Goal: Task Accomplishment & Management: Manage account settings

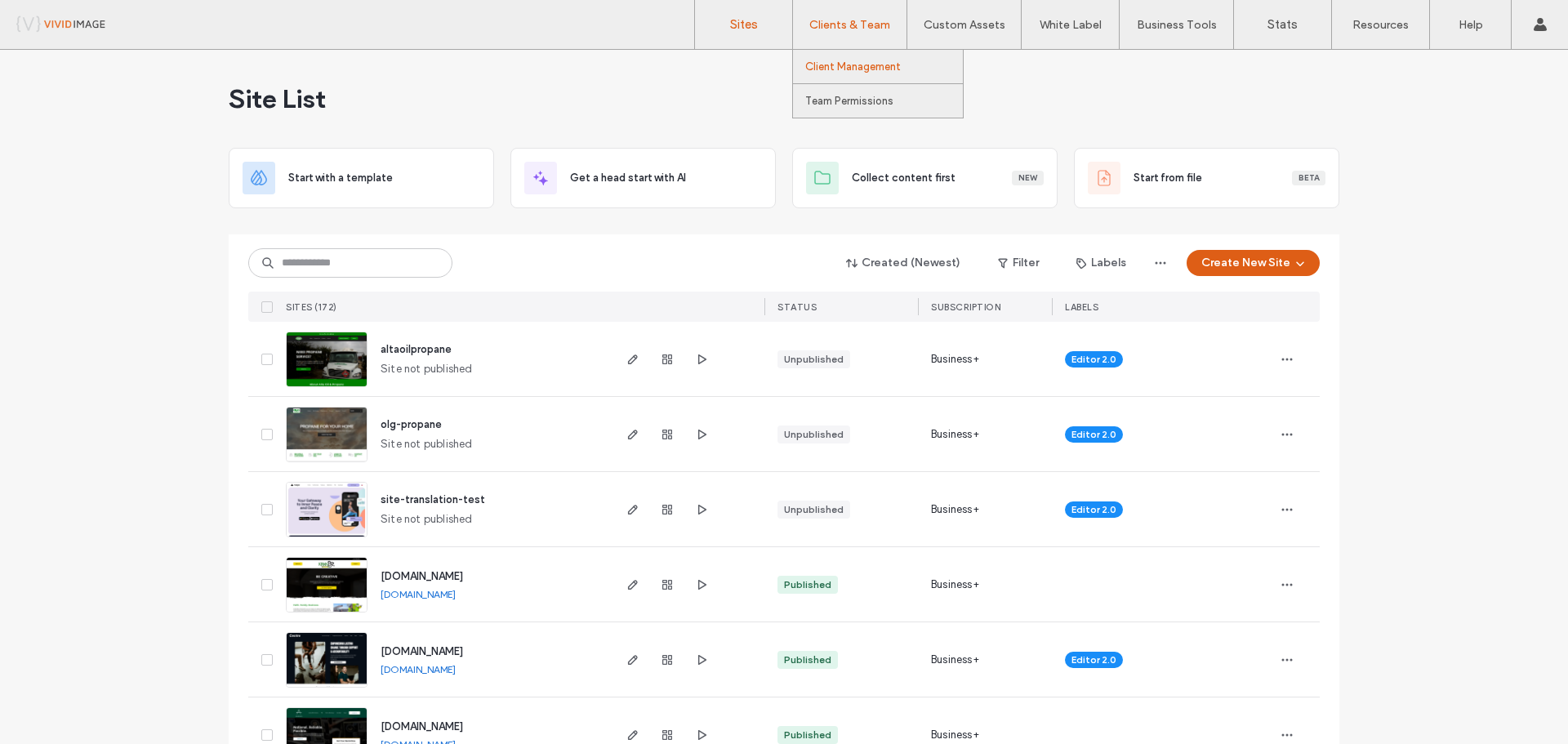
click at [842, 58] on link "Client Management" at bounding box center [884, 66] width 158 height 34
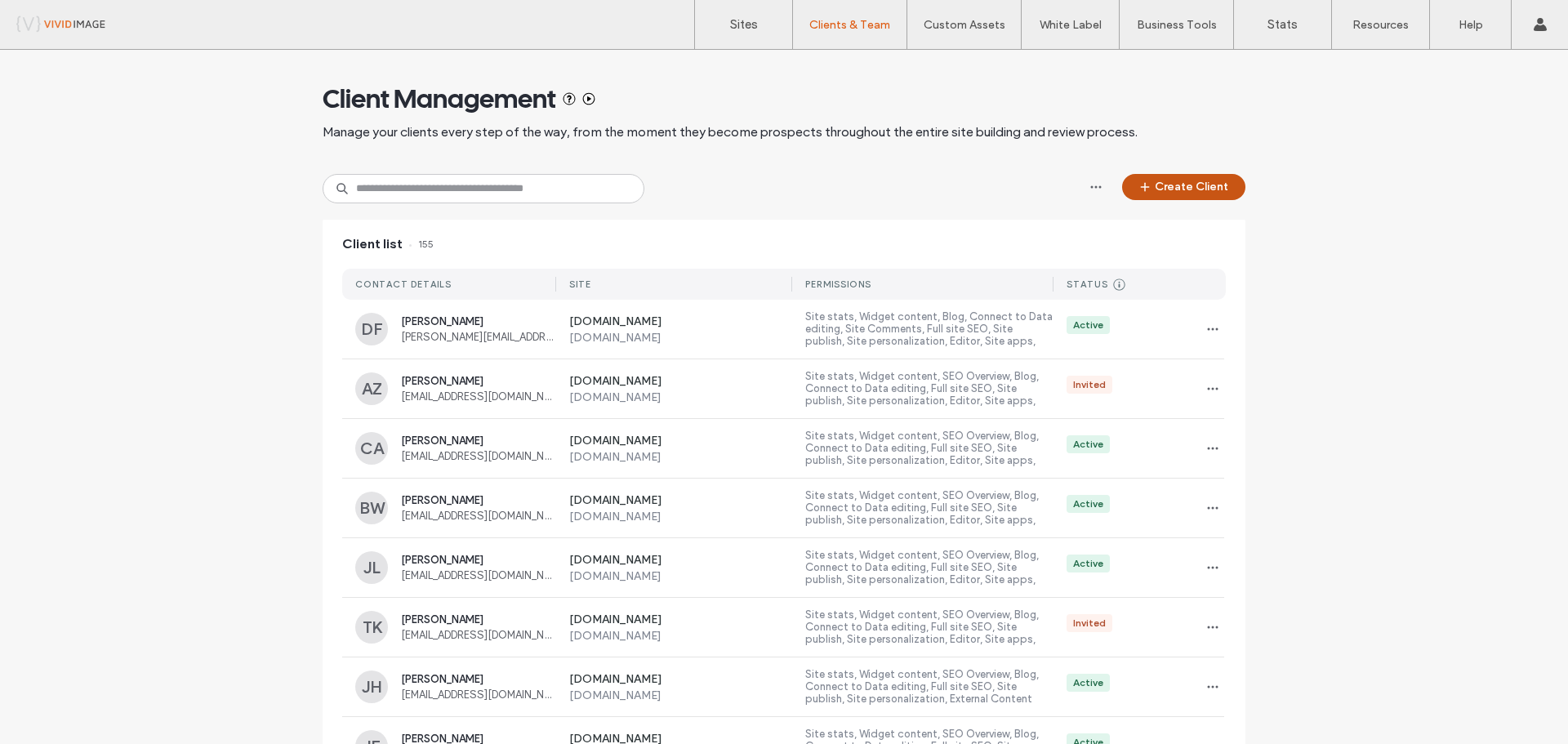
click at [1164, 181] on button "Create Client" at bounding box center [1183, 187] width 123 height 26
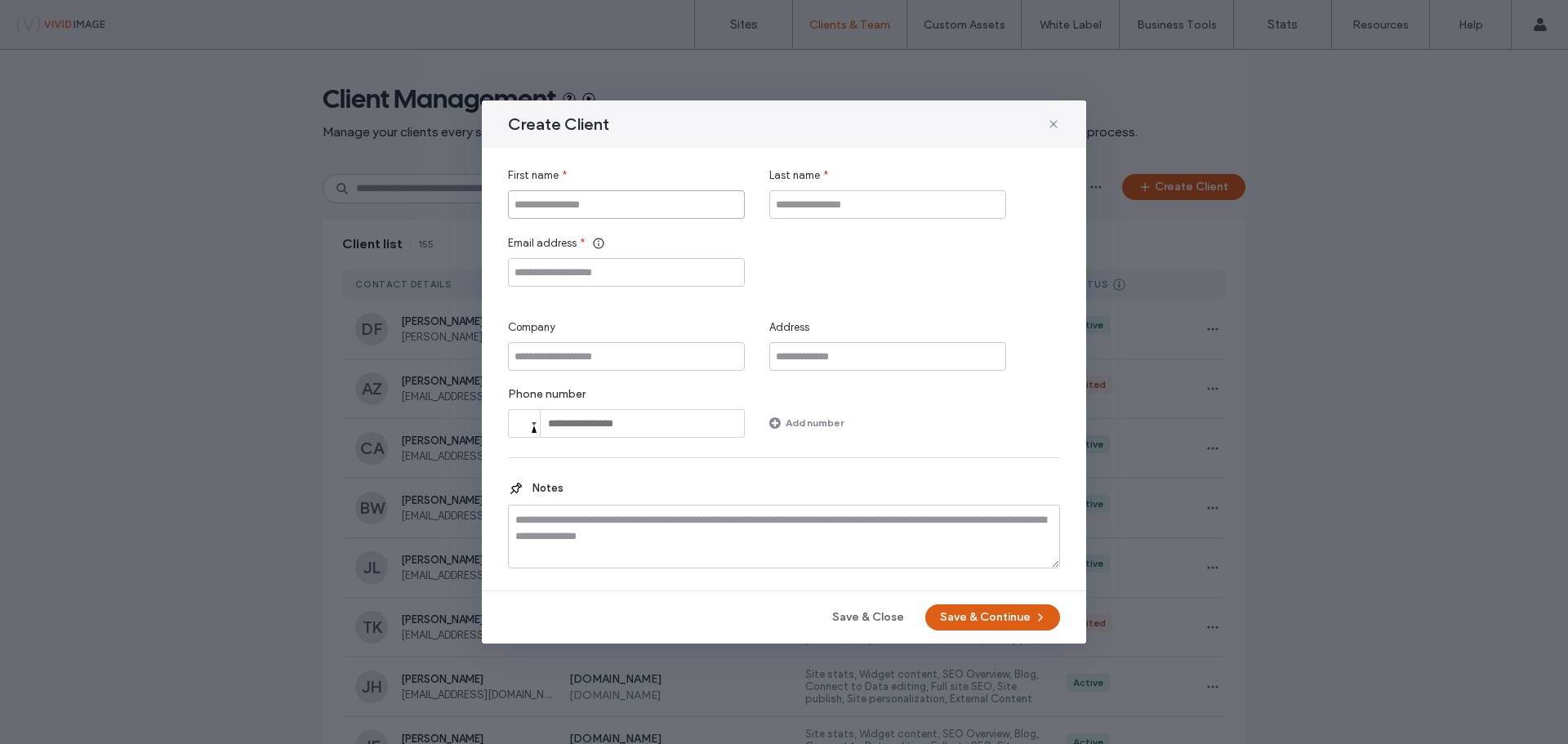
click at [603, 214] on input "First name" at bounding box center [626, 205] width 237 height 29
type input "*****"
click at [797, 213] on input "Last name" at bounding box center [888, 205] width 237 height 29
type input "*******"
click at [544, 276] on input "Email address" at bounding box center [626, 272] width 237 height 29
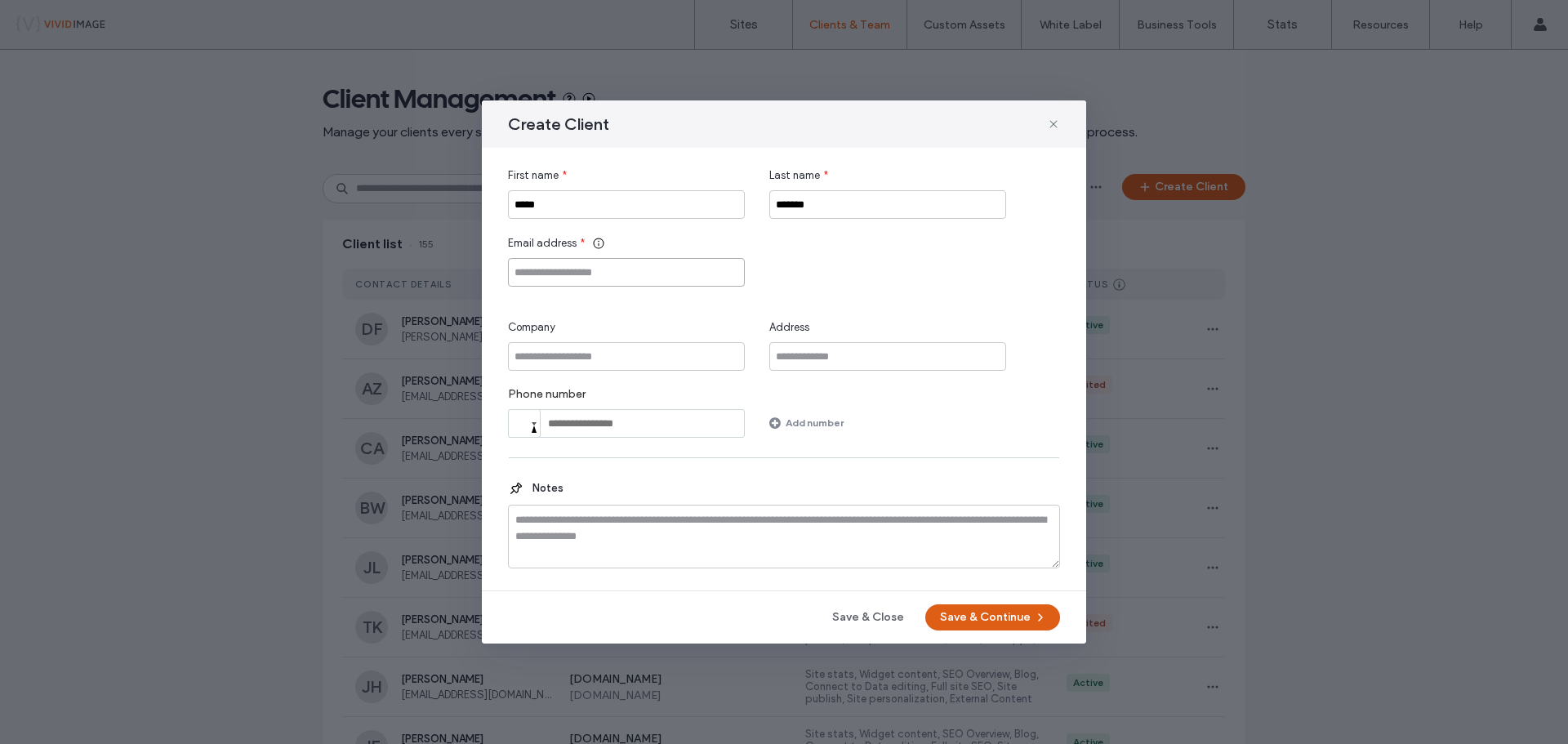
paste input "**********"
type input "**********"
click at [974, 619] on button "Save & Continue" at bounding box center [993, 617] width 135 height 26
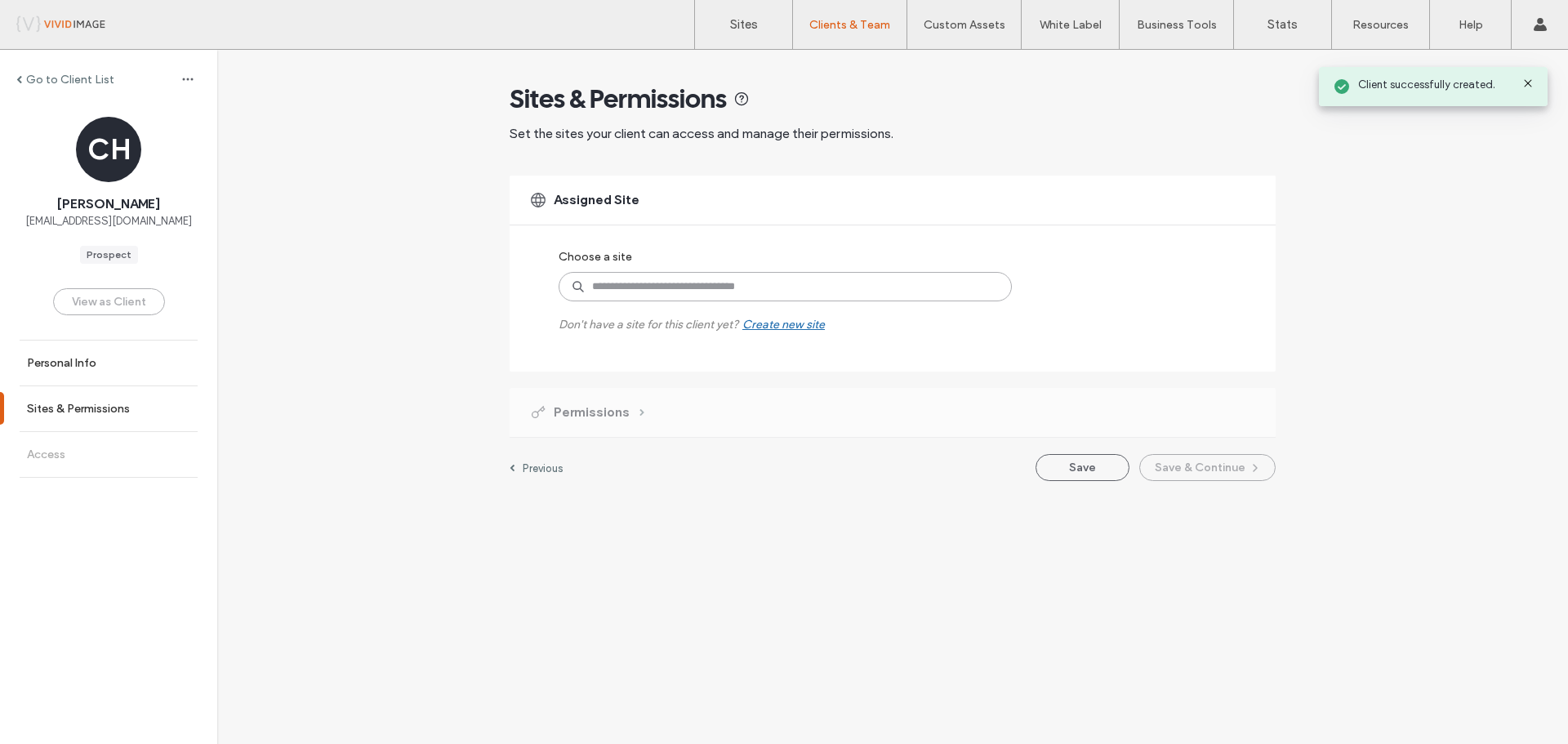
click at [696, 295] on input at bounding box center [785, 287] width 453 height 30
type input "****"
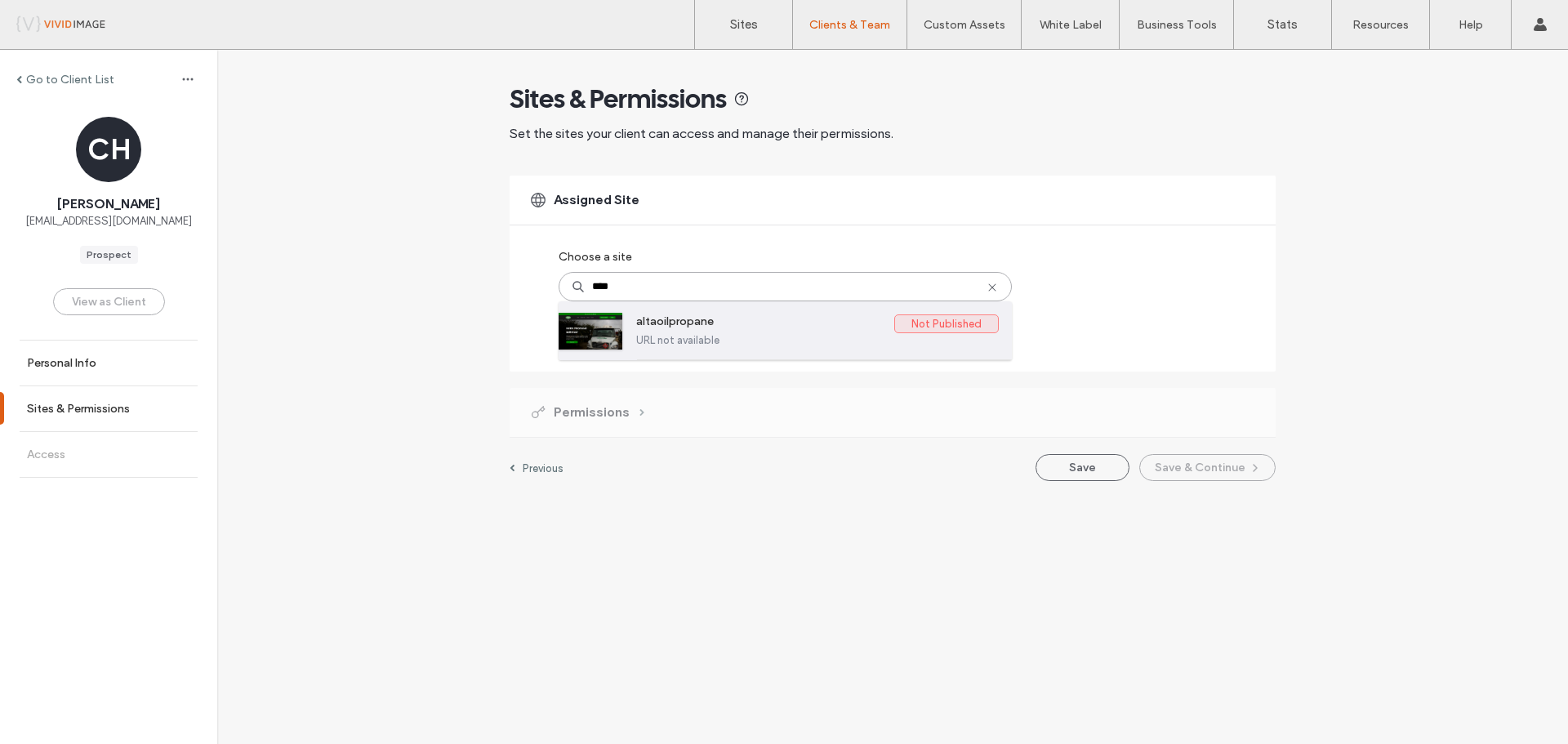
click at [694, 320] on label "altaoilpropane" at bounding box center [765, 324] width 258 height 19
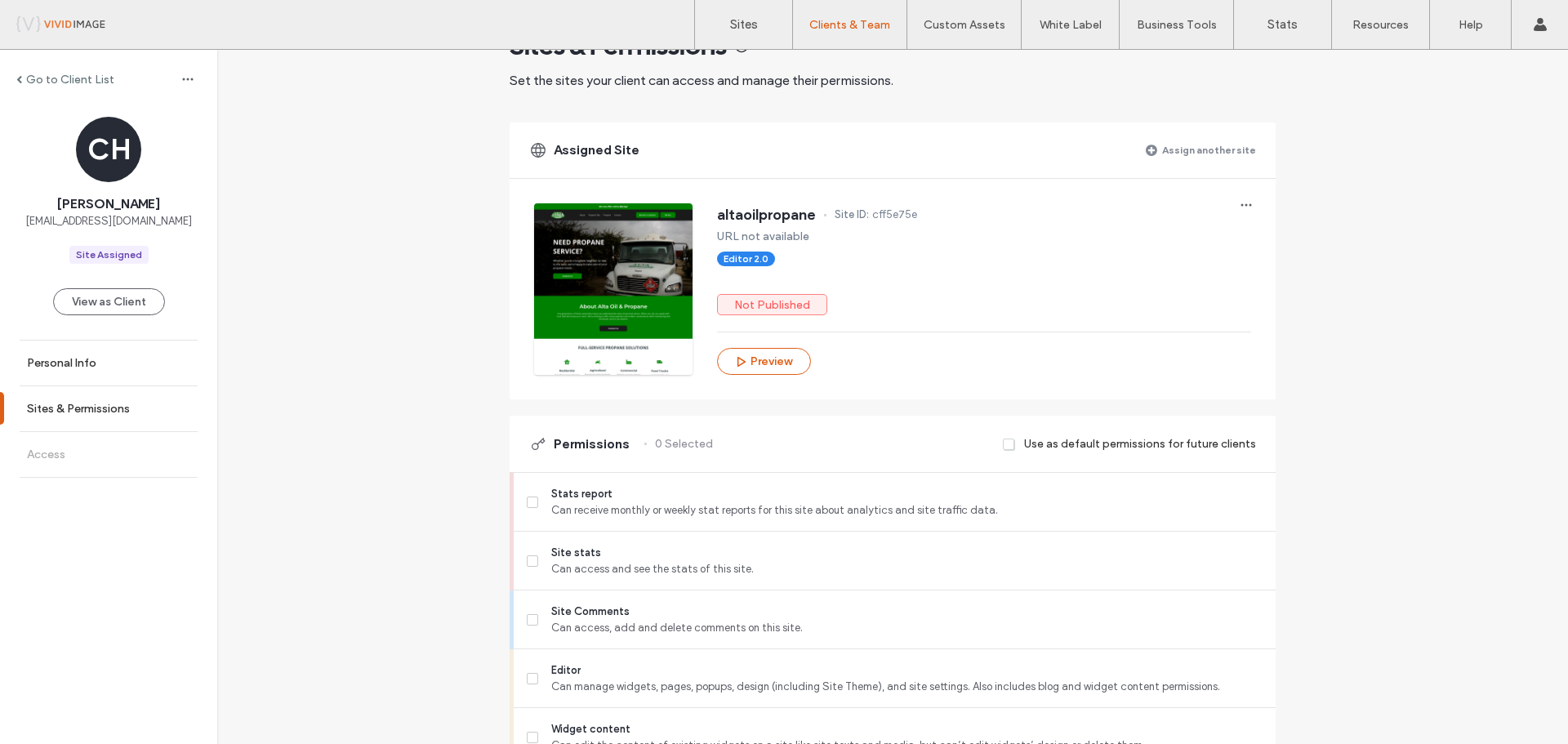
scroll to position [82, 0]
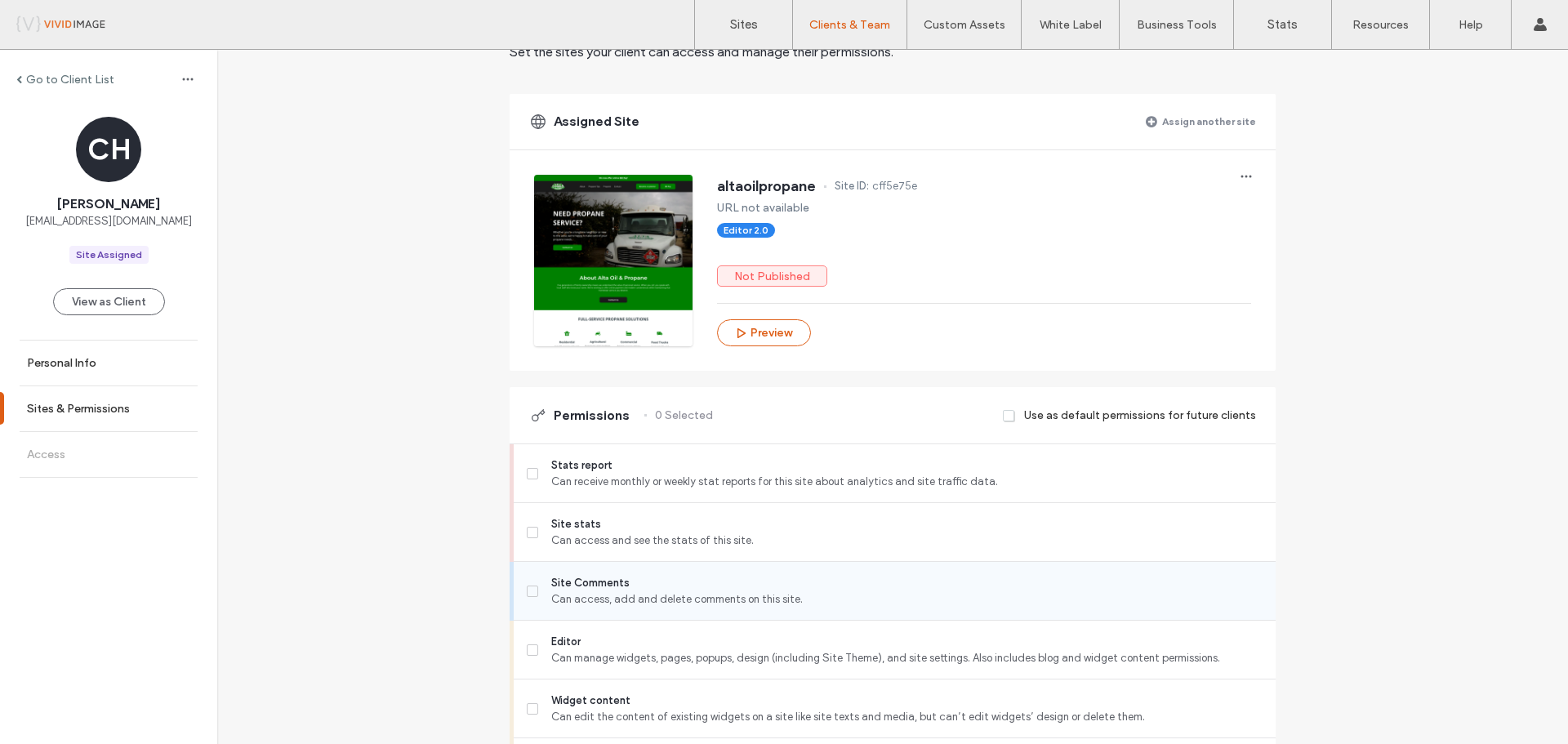
click at [529, 589] on icon at bounding box center [532, 591] width 7 height 5
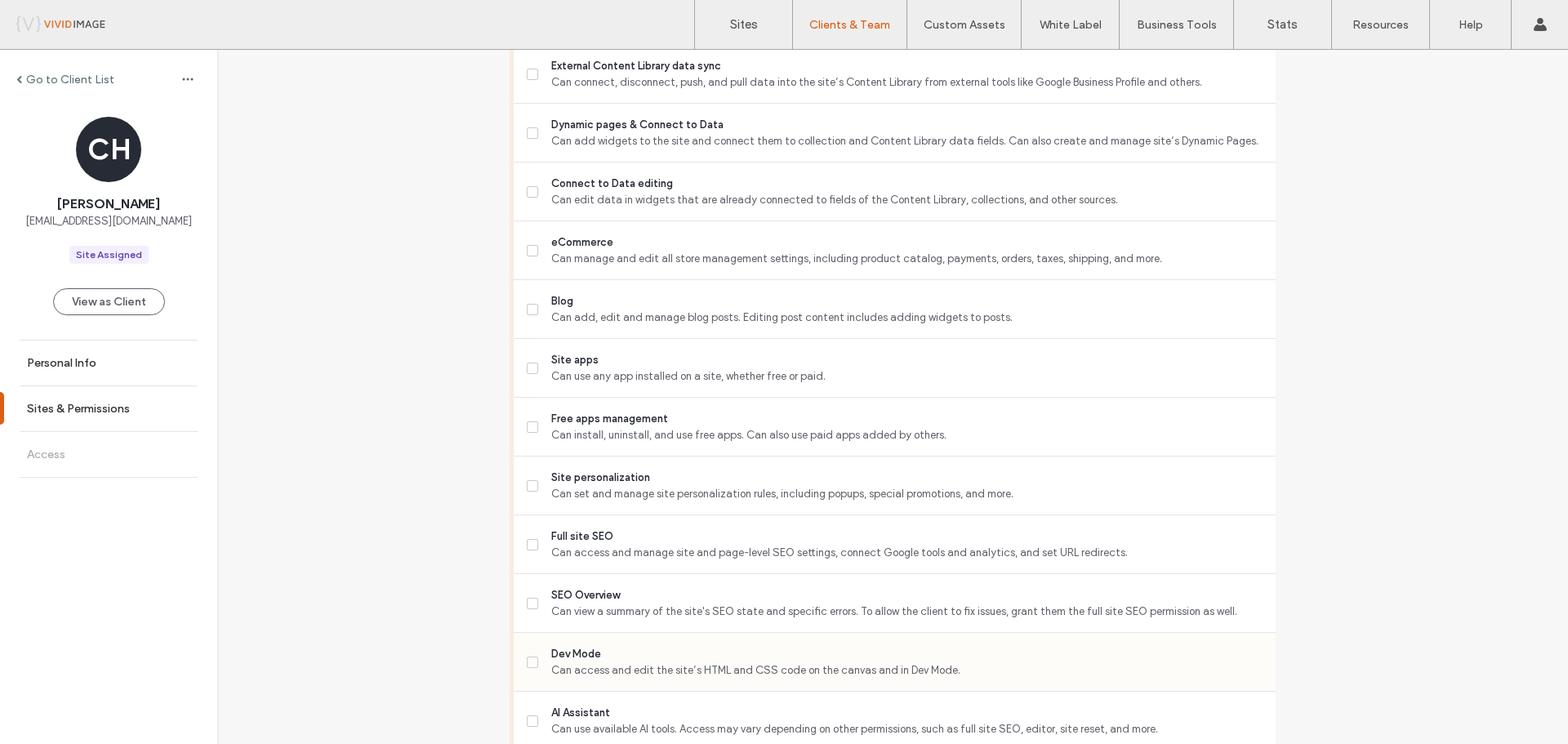
scroll to position [1253, 0]
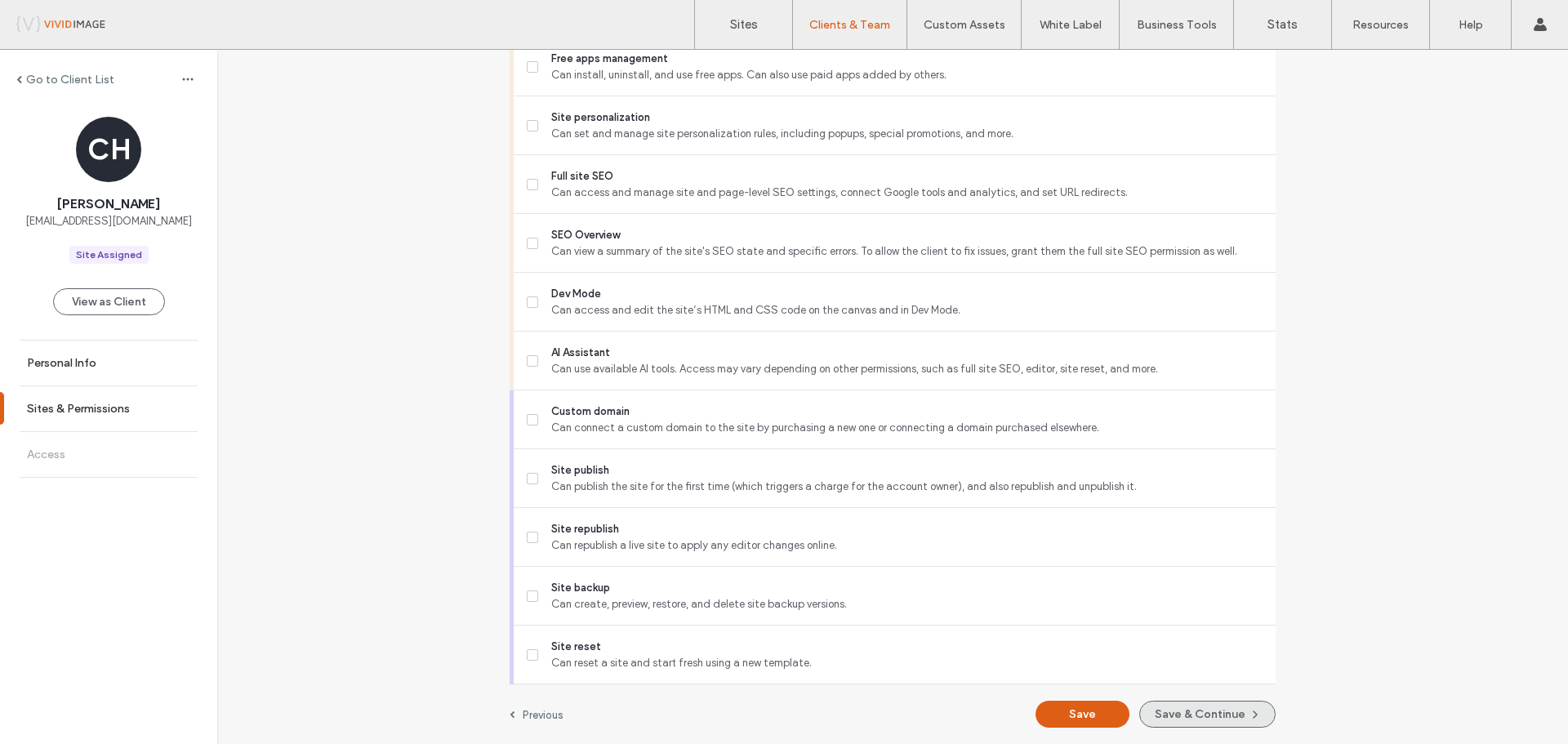
click at [1160, 707] on button "Save & Continue" at bounding box center [1207, 714] width 137 height 27
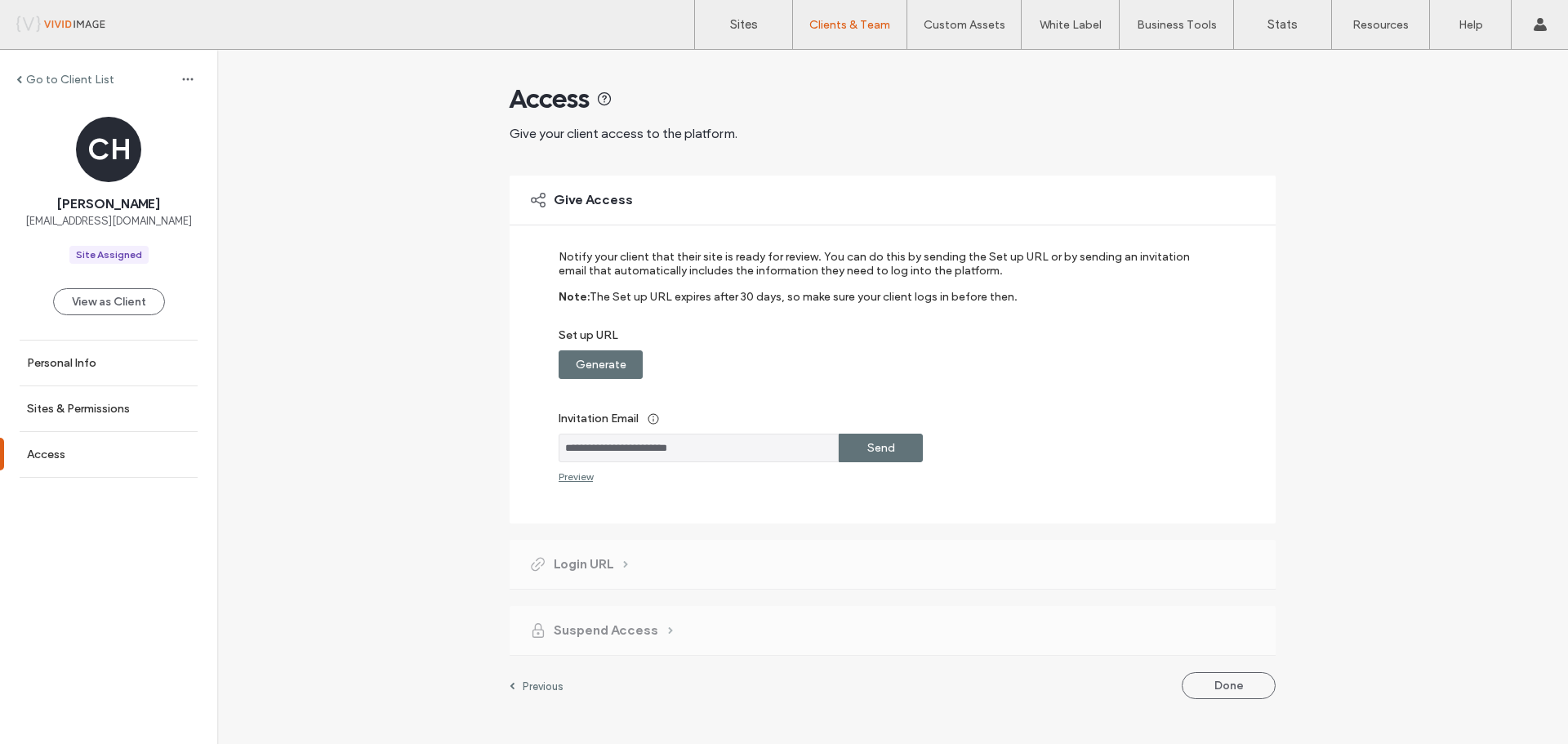
click at [618, 363] on label "Generate" at bounding box center [600, 364] width 51 height 30
click at [897, 368] on div "Copy" at bounding box center [880, 365] width 84 height 29
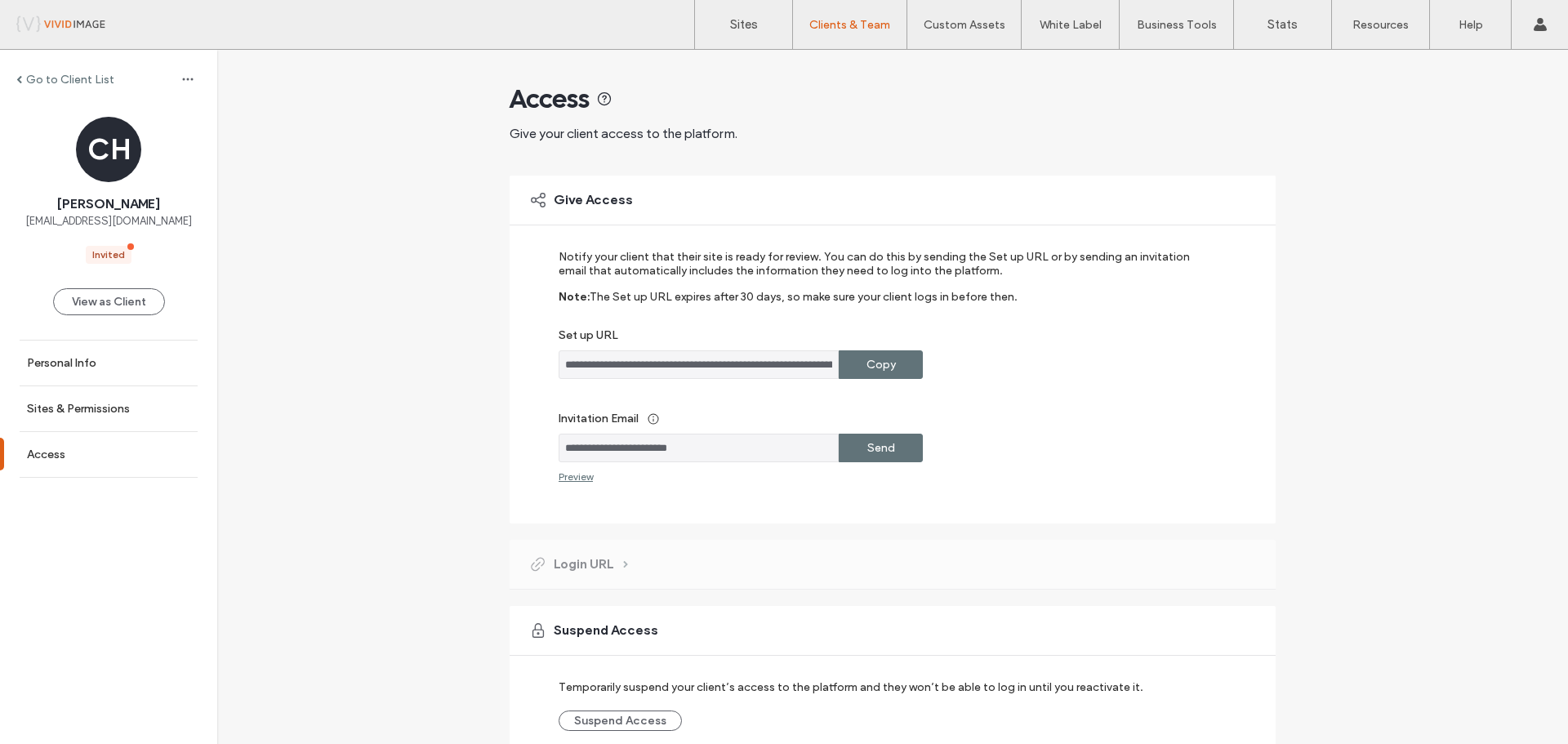
click at [705, 366] on input "**********" at bounding box center [698, 365] width 280 height 29
click at [755, 20] on label "Sites" at bounding box center [744, 24] width 28 height 14
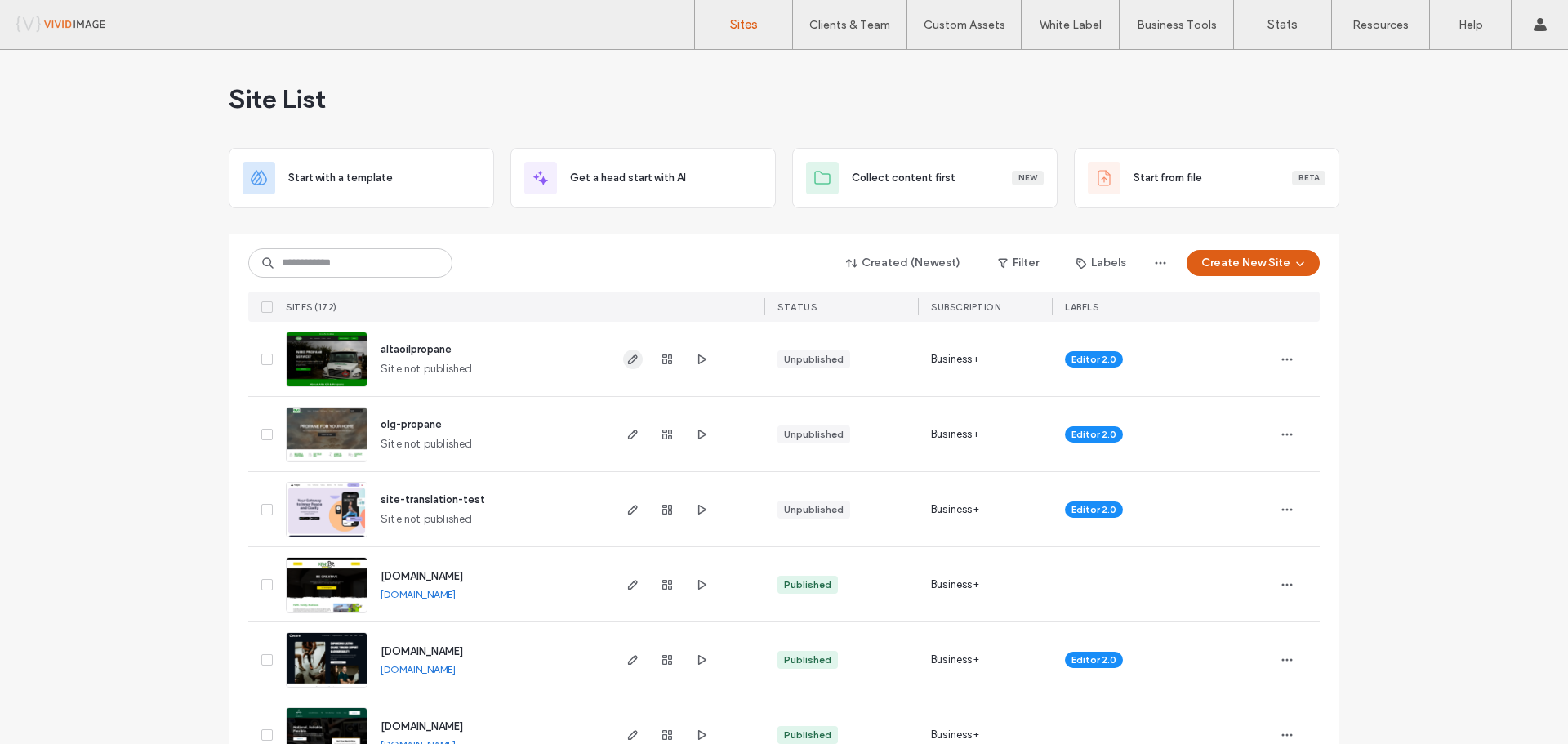
click at [628, 361] on use "button" at bounding box center [633, 359] width 10 height 10
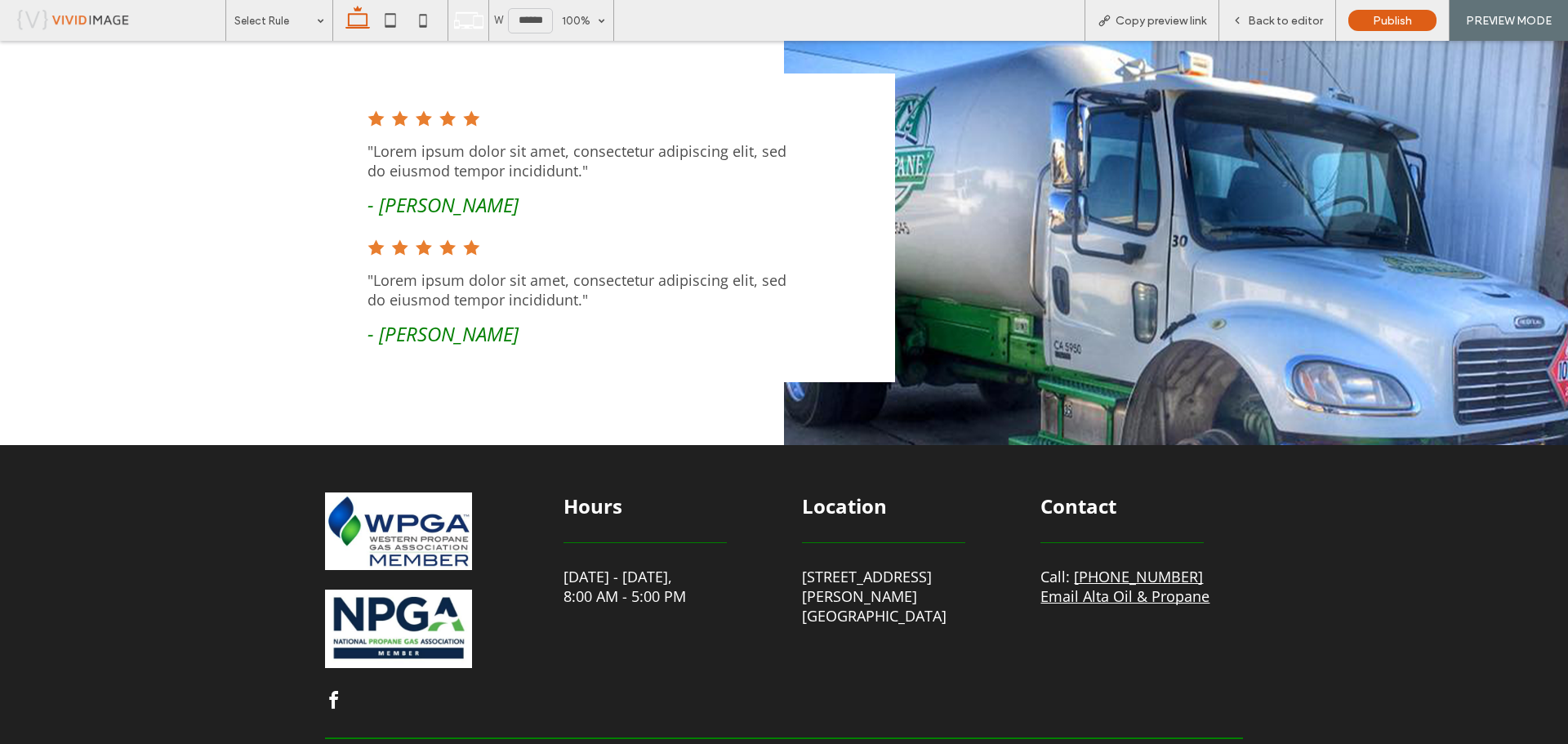
scroll to position [2114, 0]
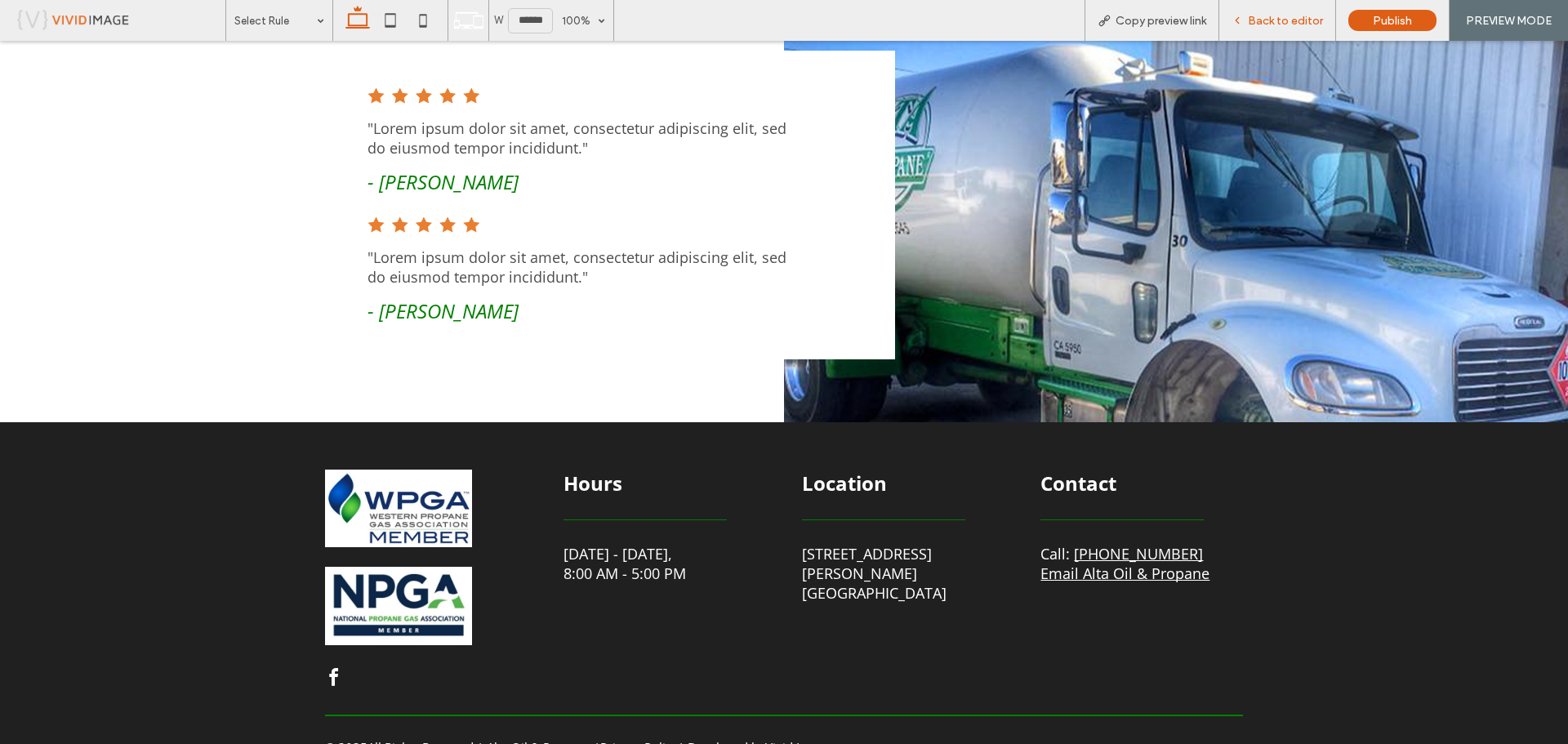
click at [1258, 16] on span "Back to editor" at bounding box center [1285, 20] width 75 height 13
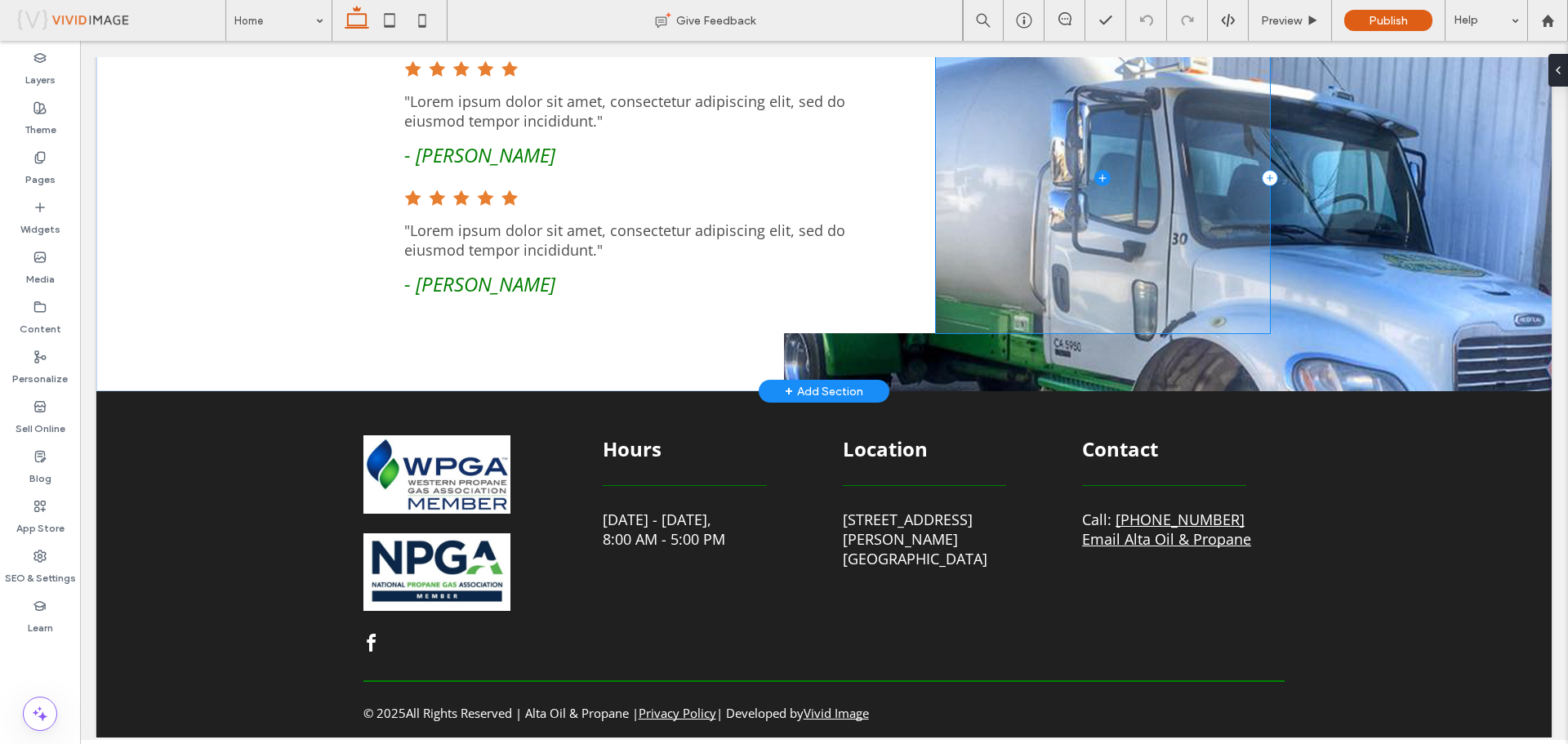
scroll to position [2064, 0]
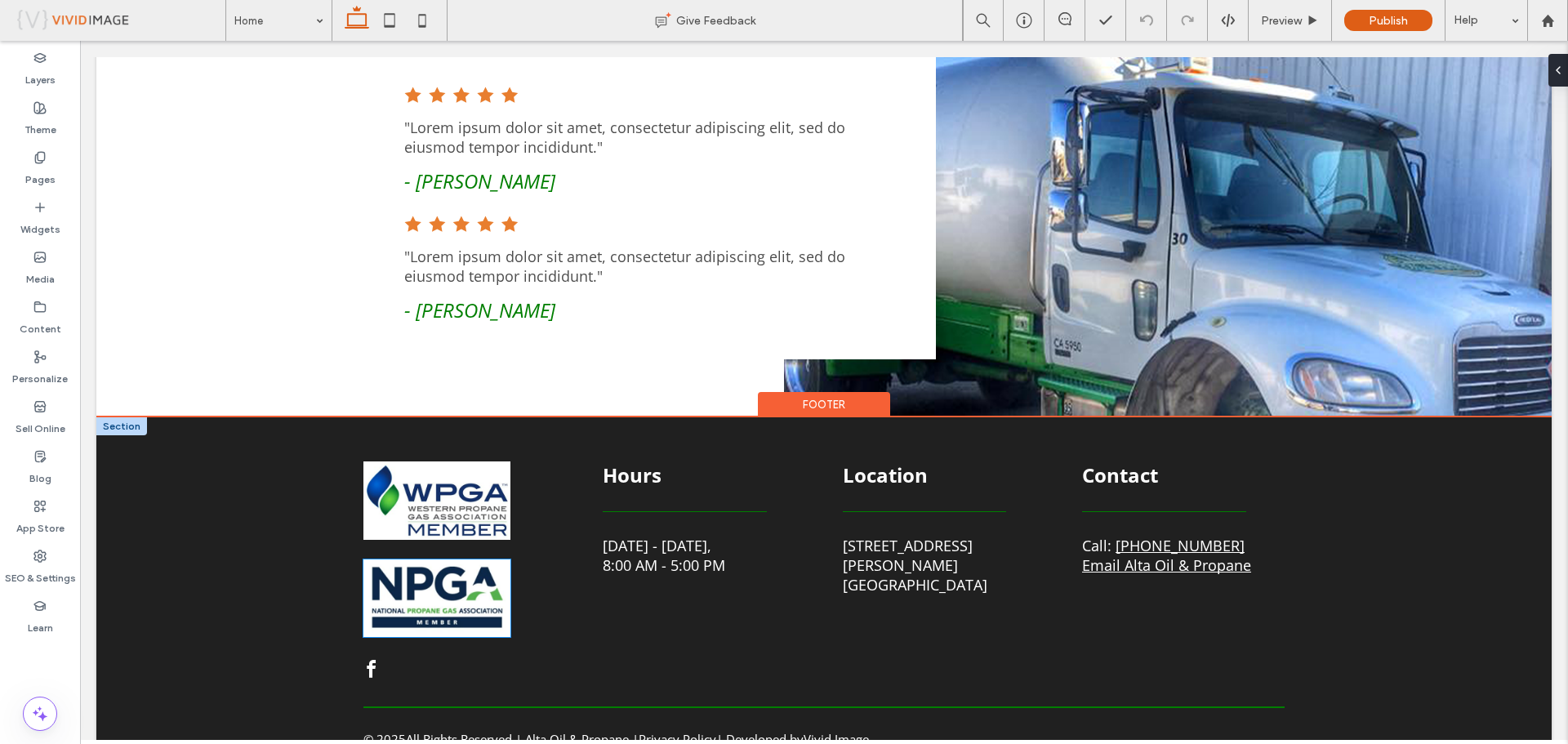
click at [467, 570] on img at bounding box center [437, 598] width 147 height 78
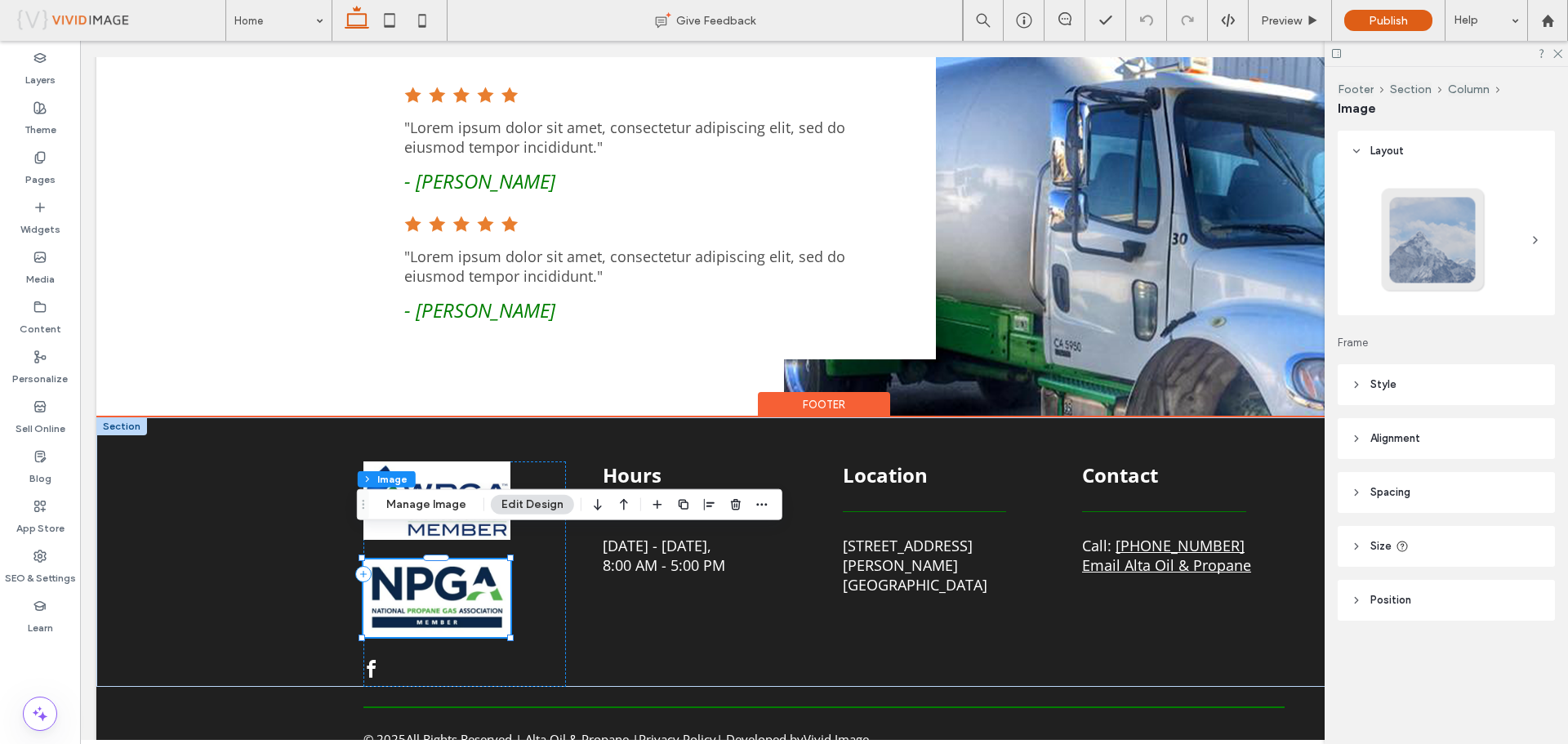
click at [425, 570] on img at bounding box center [437, 598] width 147 height 78
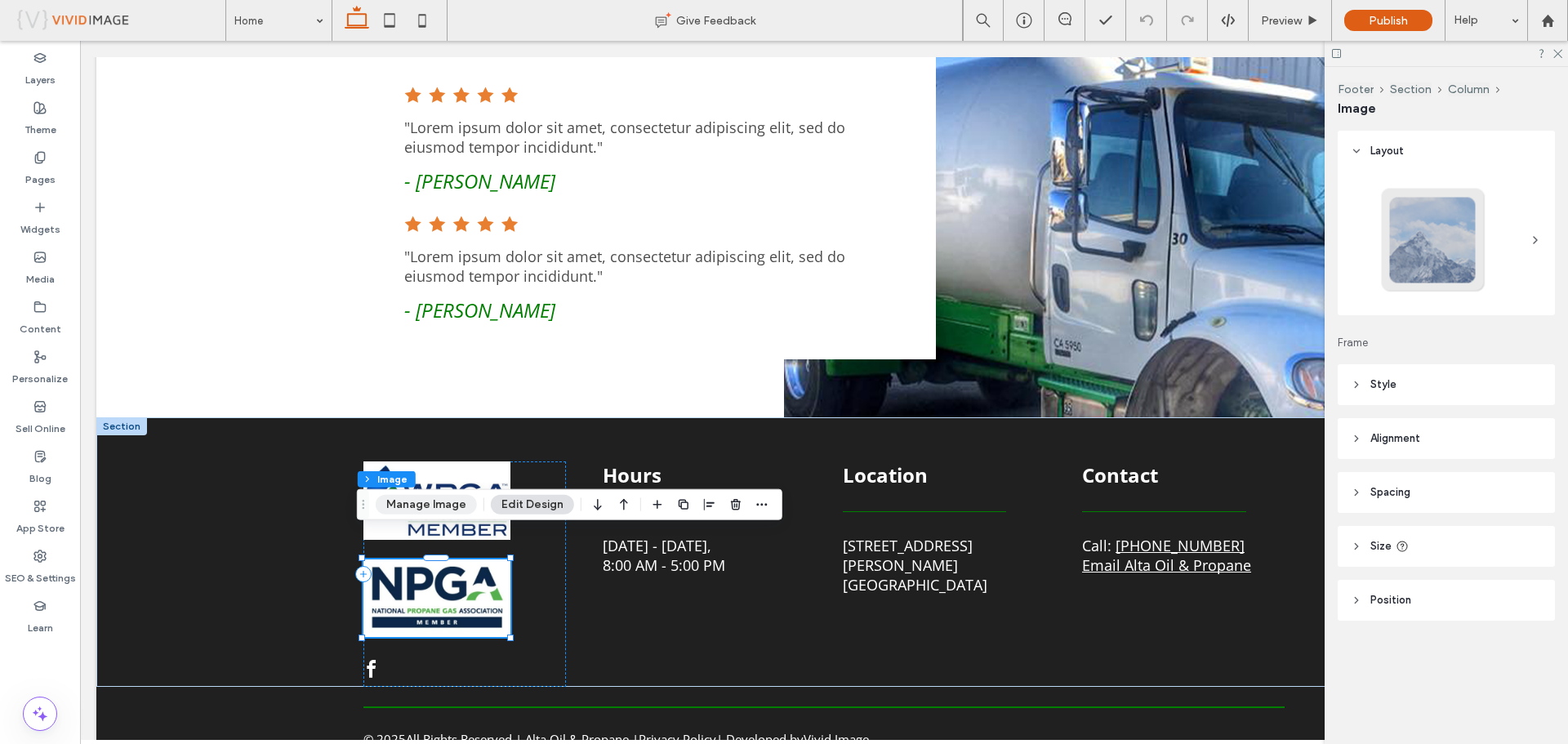
click at [437, 510] on button "Manage Image" at bounding box center [425, 504] width 101 height 19
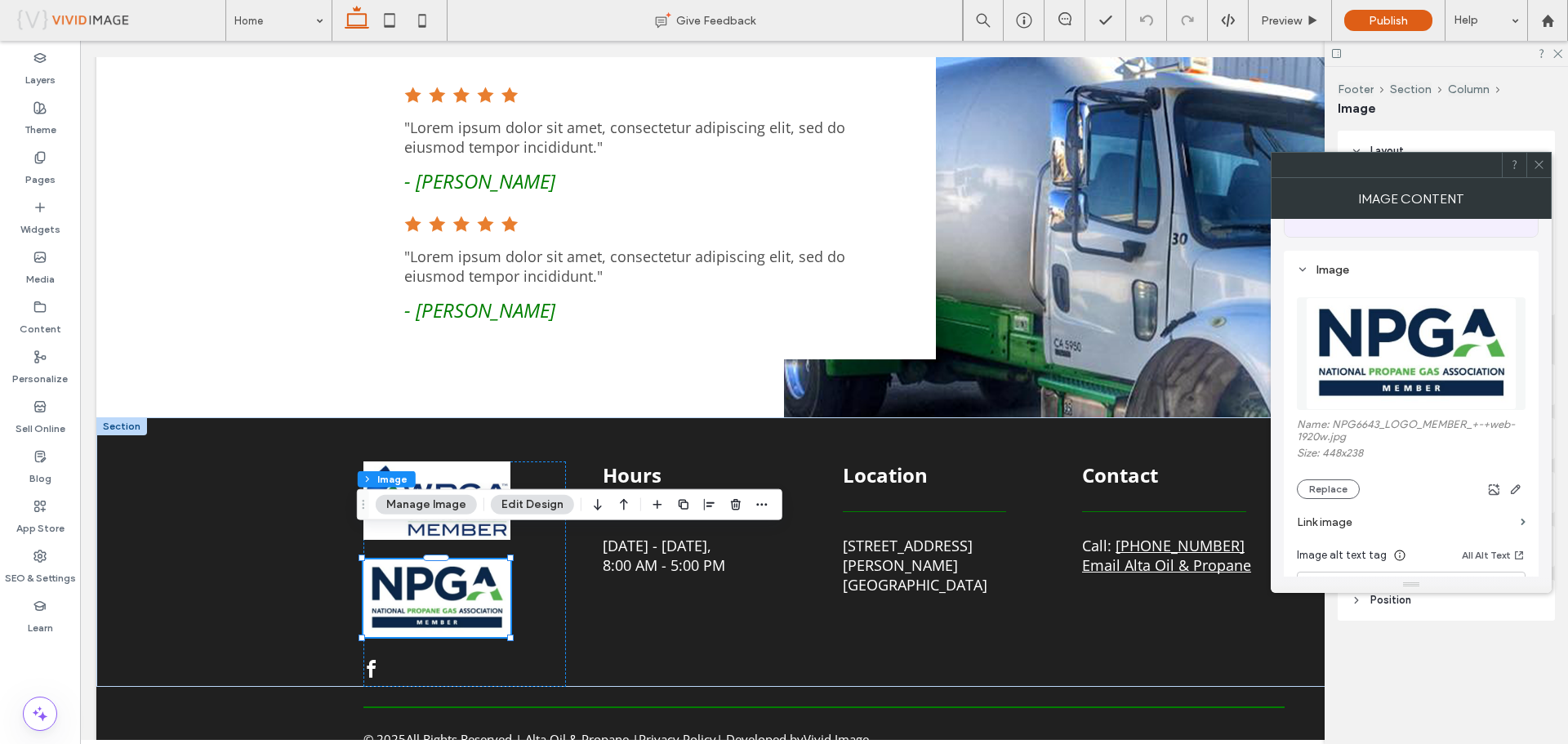
scroll to position [164, 0]
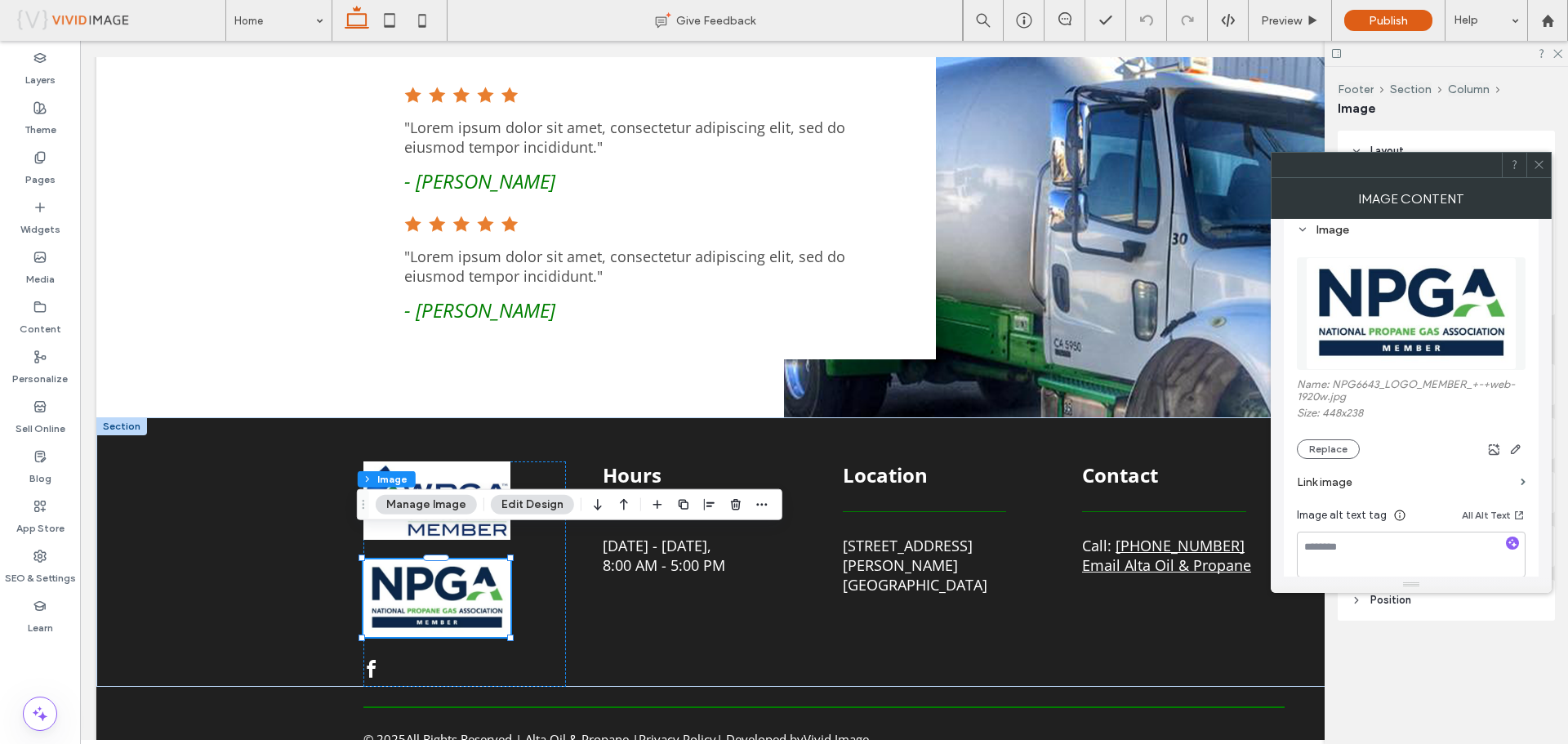
click at [1427, 493] on label "Link image" at bounding box center [1405, 482] width 217 height 30
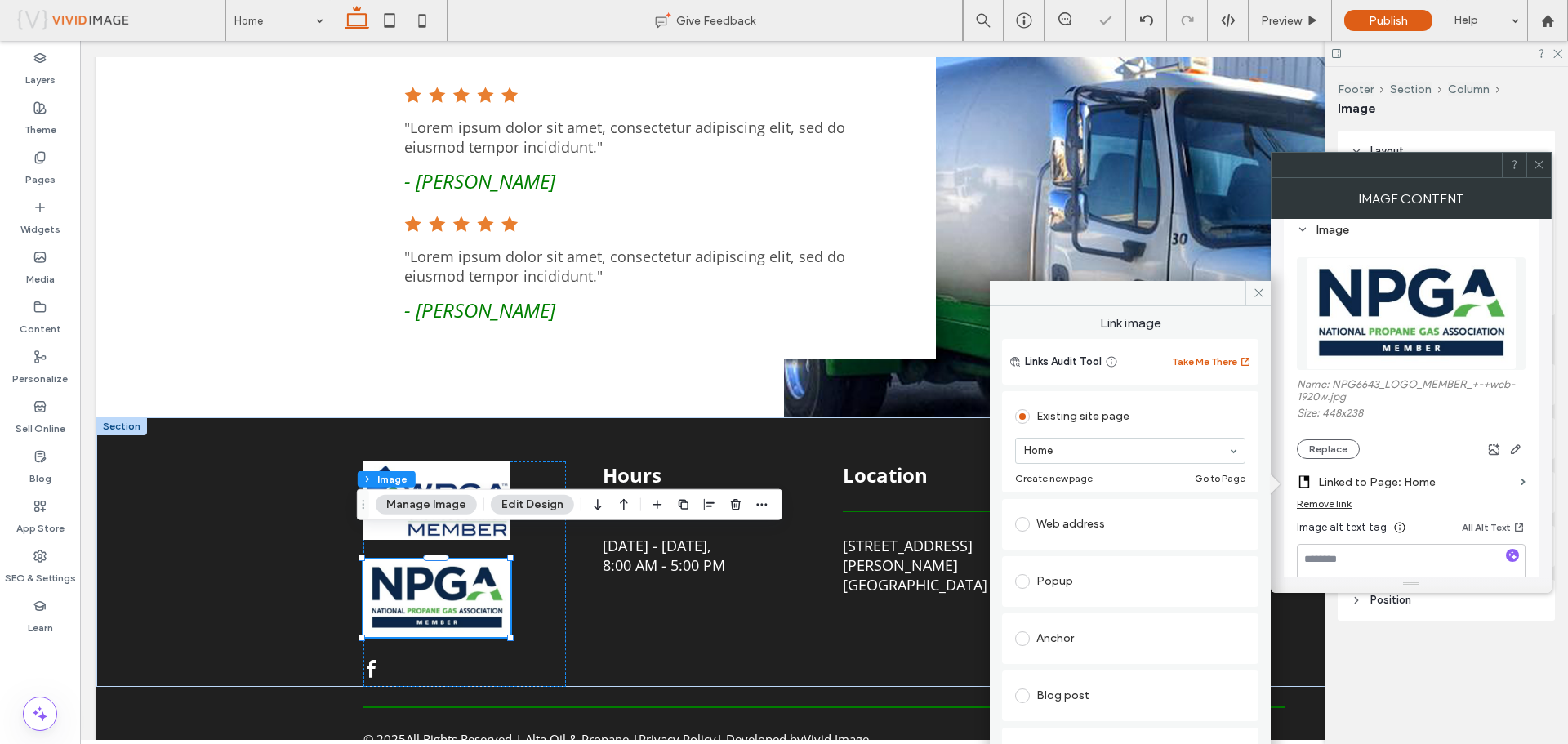
click at [1103, 528] on div "Web address" at bounding box center [1129, 524] width 230 height 26
click at [1105, 504] on input "url" at bounding box center [1129, 505] width 230 height 21
paste input "**********"
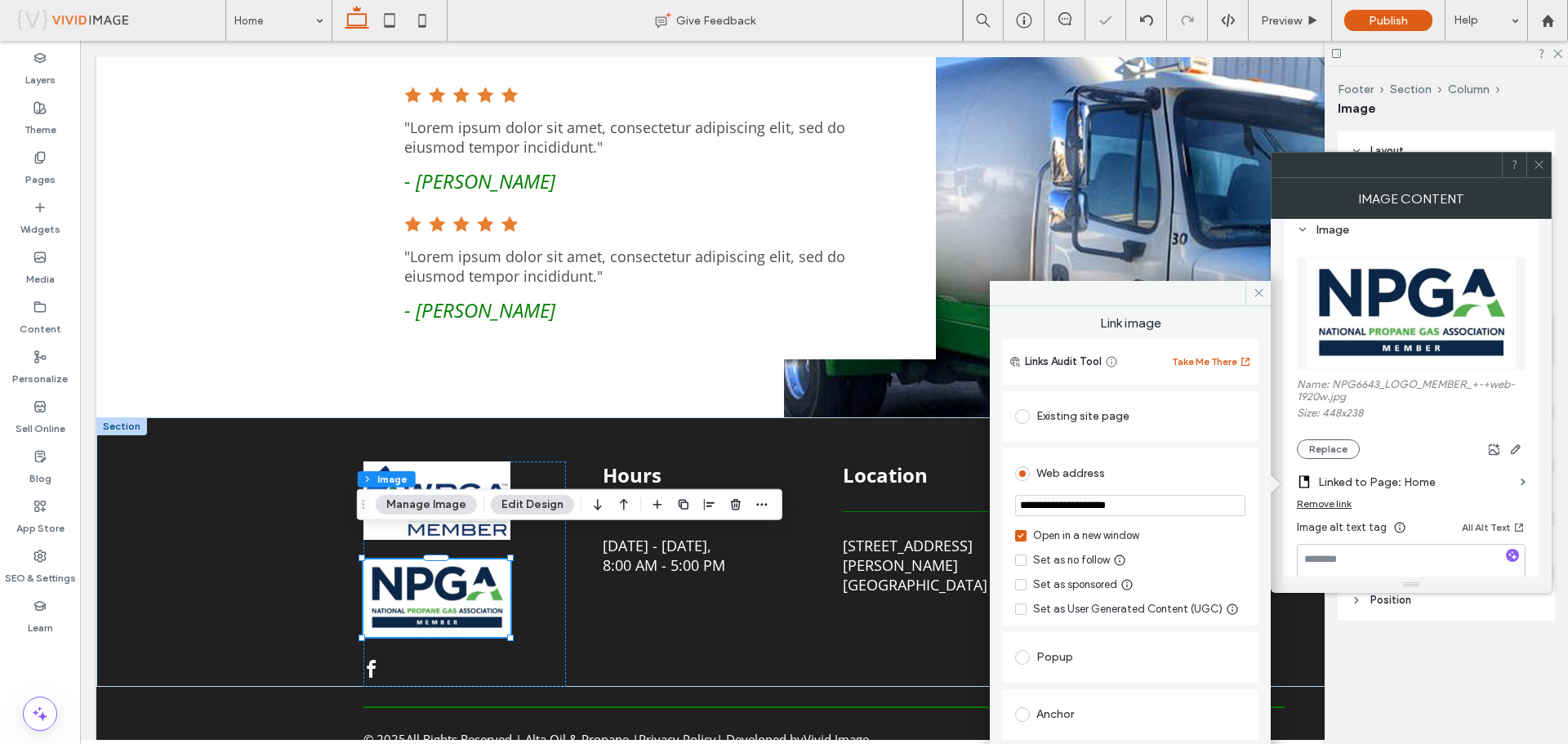
type input "**********"
click at [1252, 287] on icon at bounding box center [1258, 293] width 13 height 13
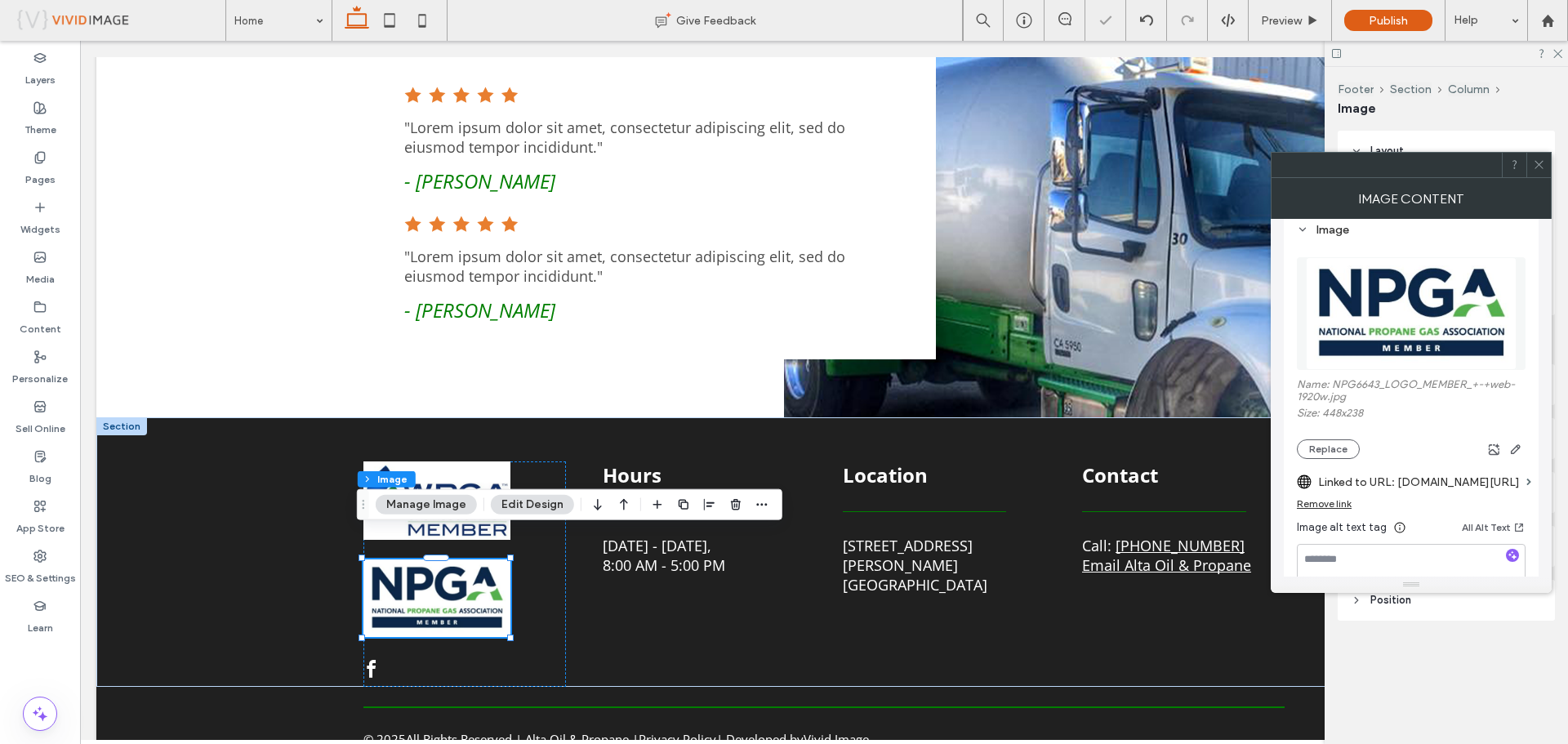
click at [1540, 172] on span at bounding box center [1538, 165] width 13 height 24
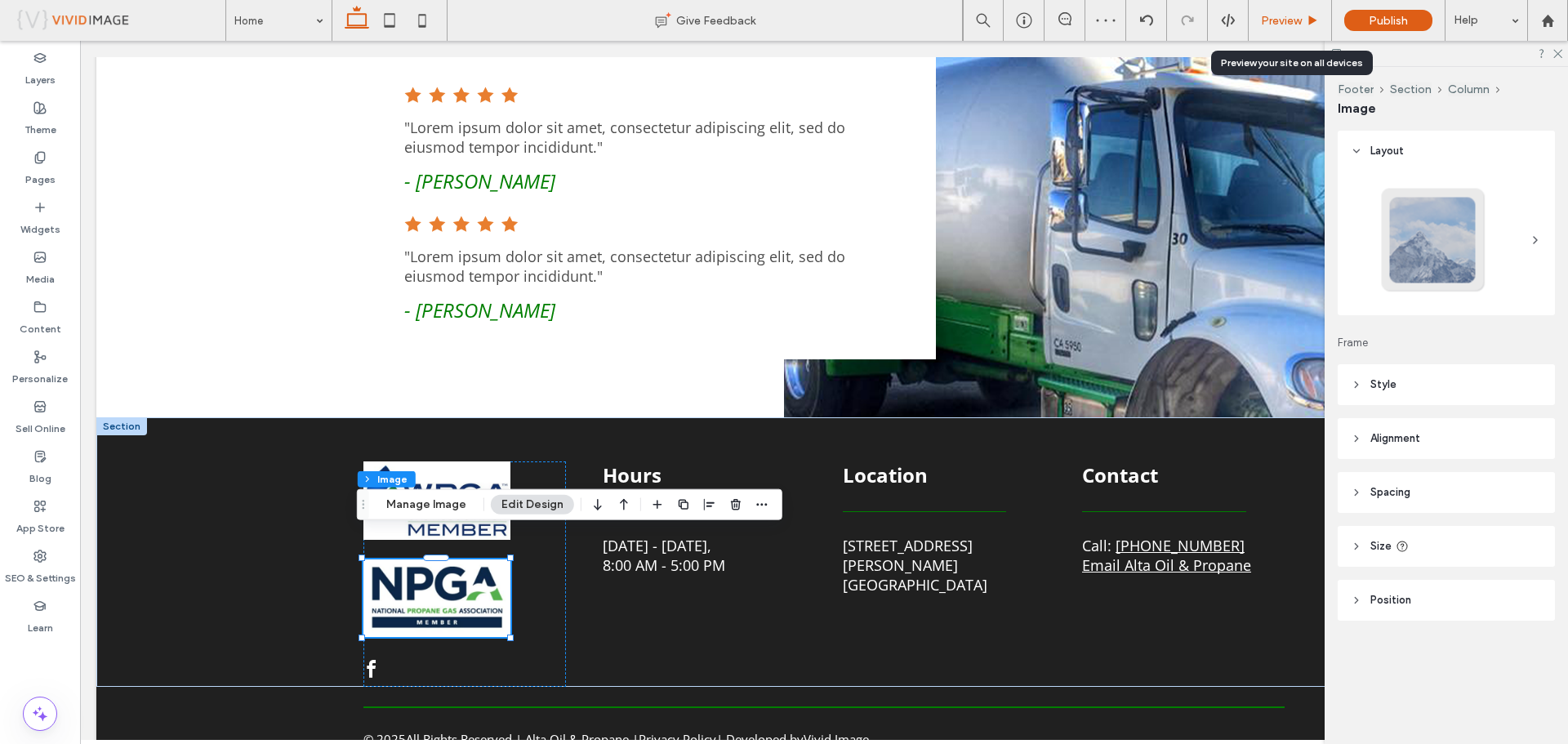
click at [1256, 25] on div "Preview" at bounding box center [1290, 20] width 83 height 13
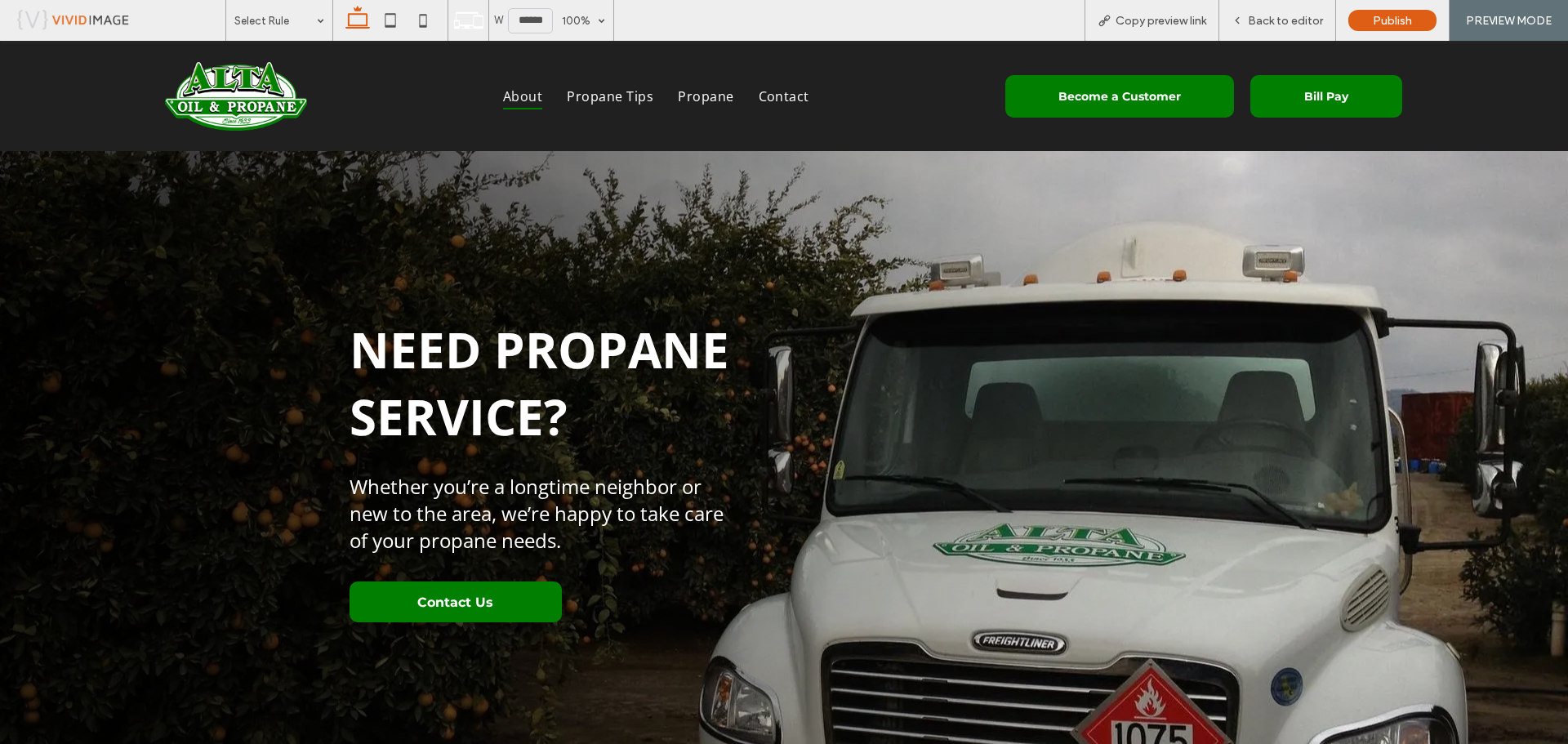
click at [513, 94] on span "About" at bounding box center [522, 95] width 39 height 26
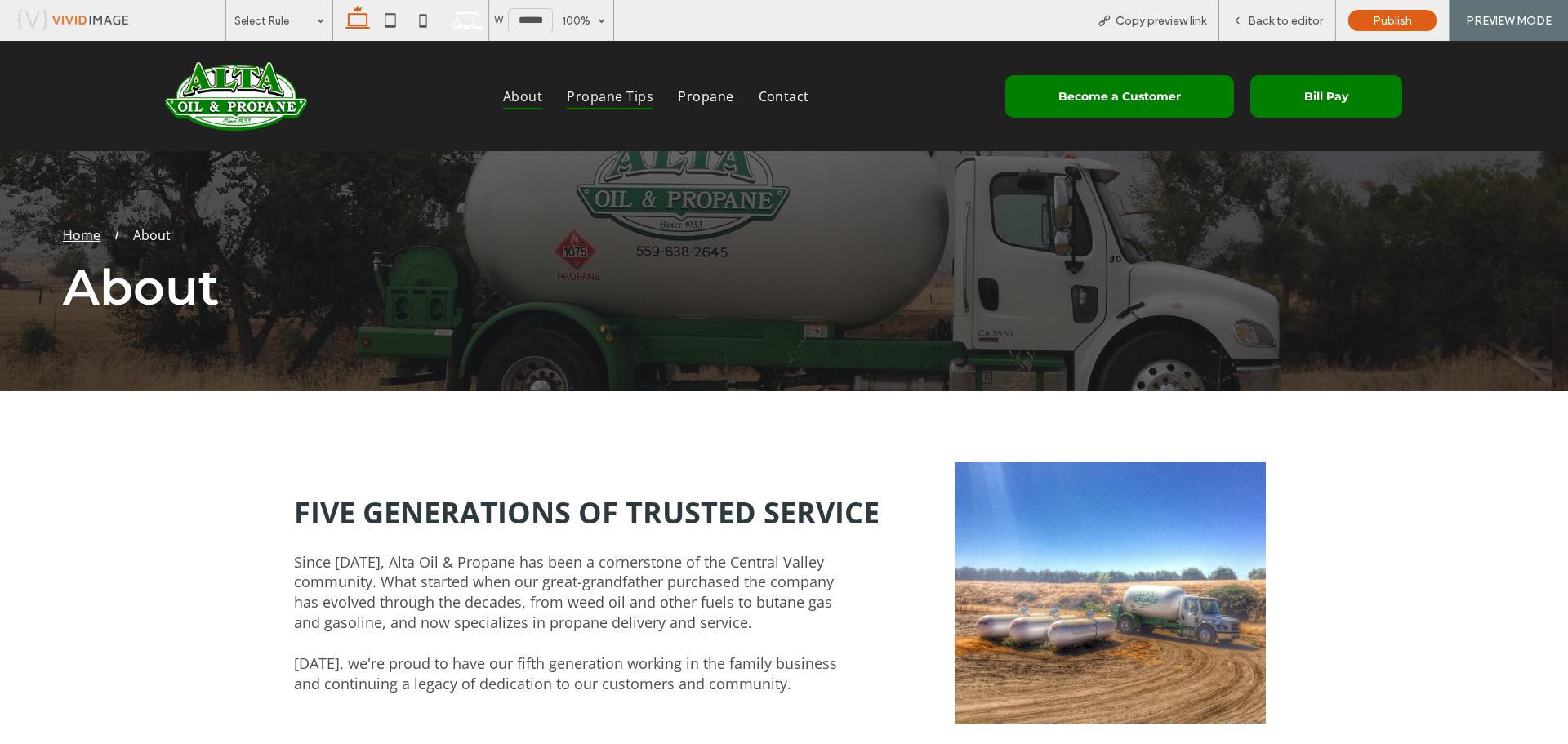
click at [603, 96] on span "Propane Tips" at bounding box center [610, 95] width 87 height 26
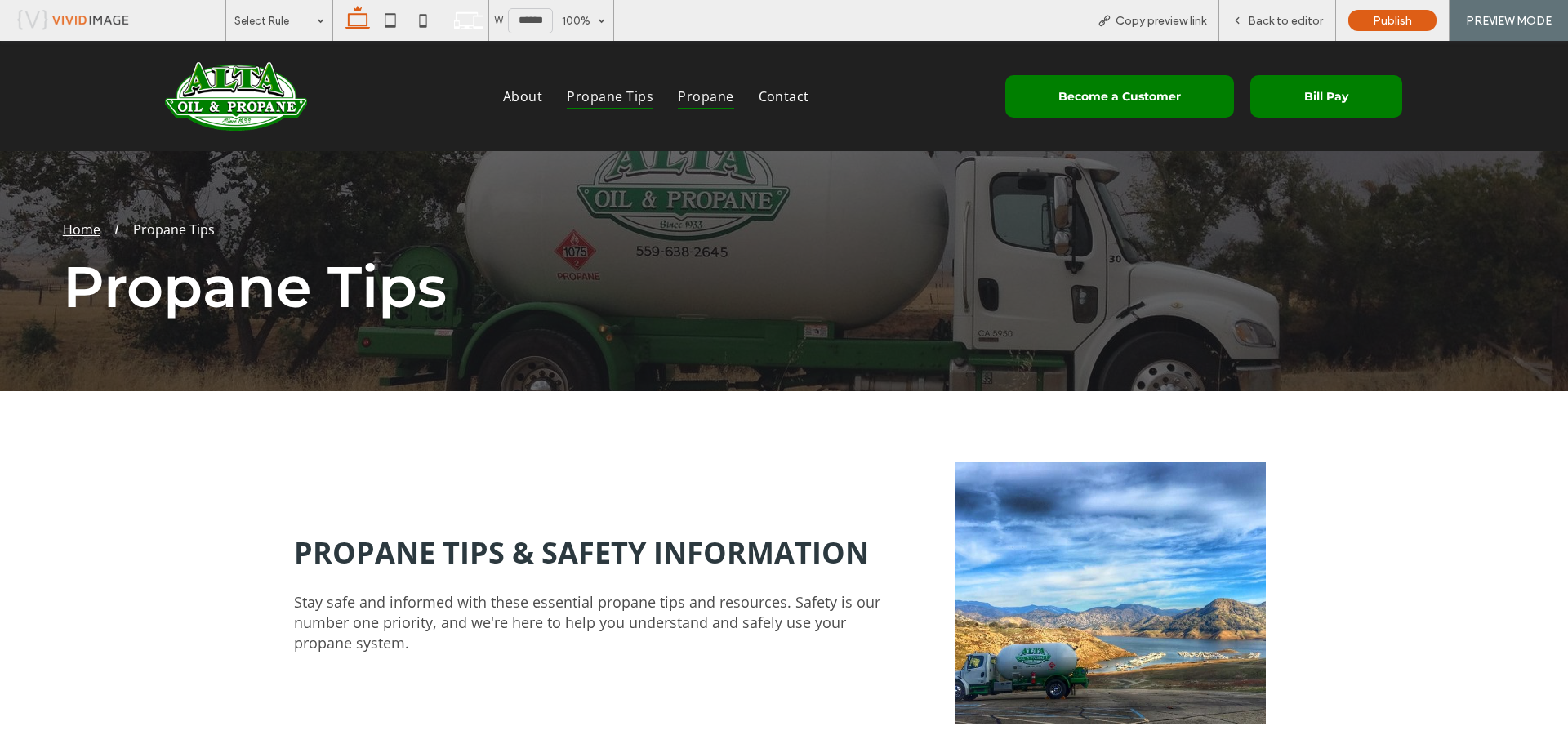
drag, startPoint x: 688, startPoint y: 100, endPoint x: 682, endPoint y: 147, distance: 47.4
click at [688, 100] on span "Propane" at bounding box center [706, 95] width 56 height 26
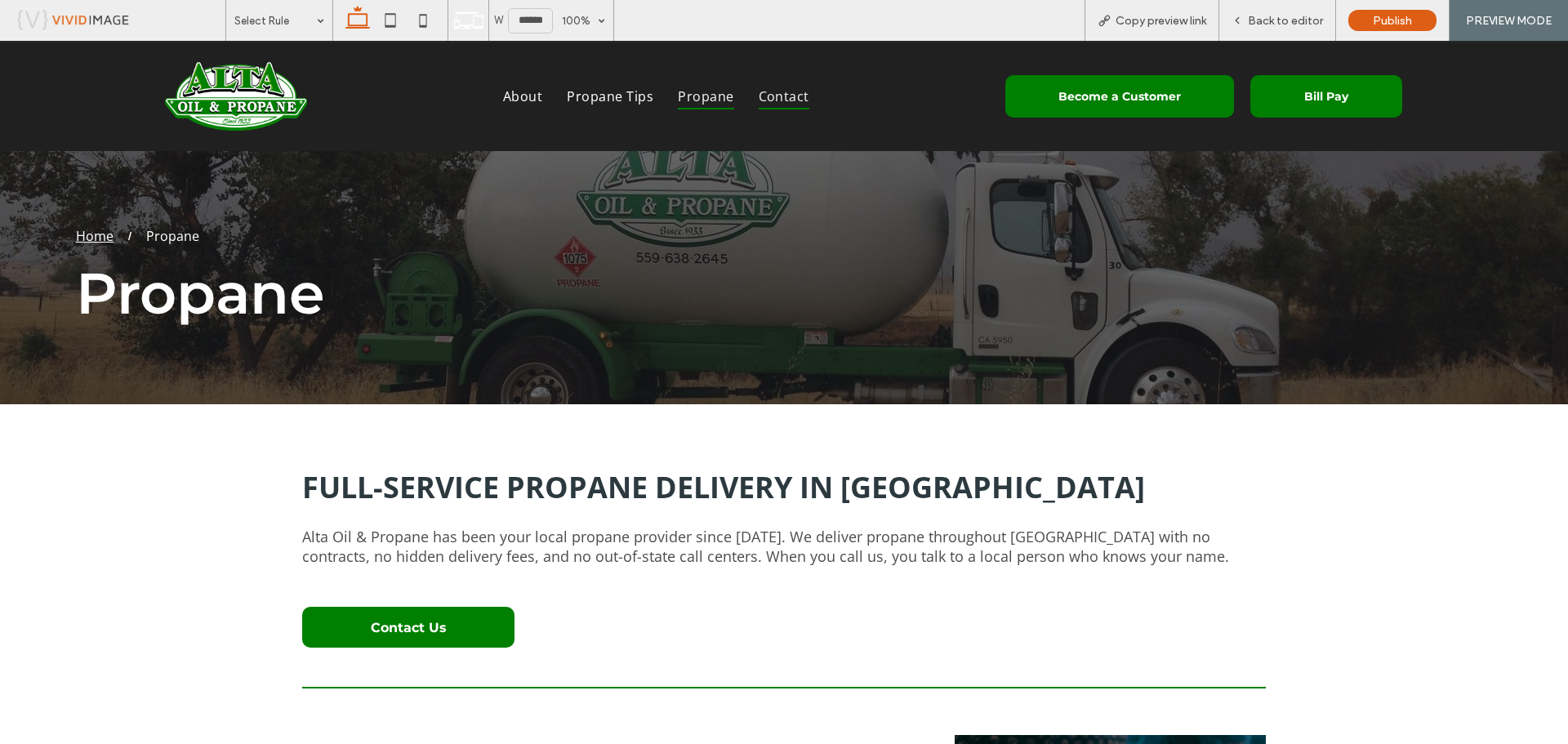
drag, startPoint x: 758, startPoint y: 96, endPoint x: 576, endPoint y: 191, distance: 205.3
click at [759, 96] on span "Contact" at bounding box center [784, 95] width 51 height 26
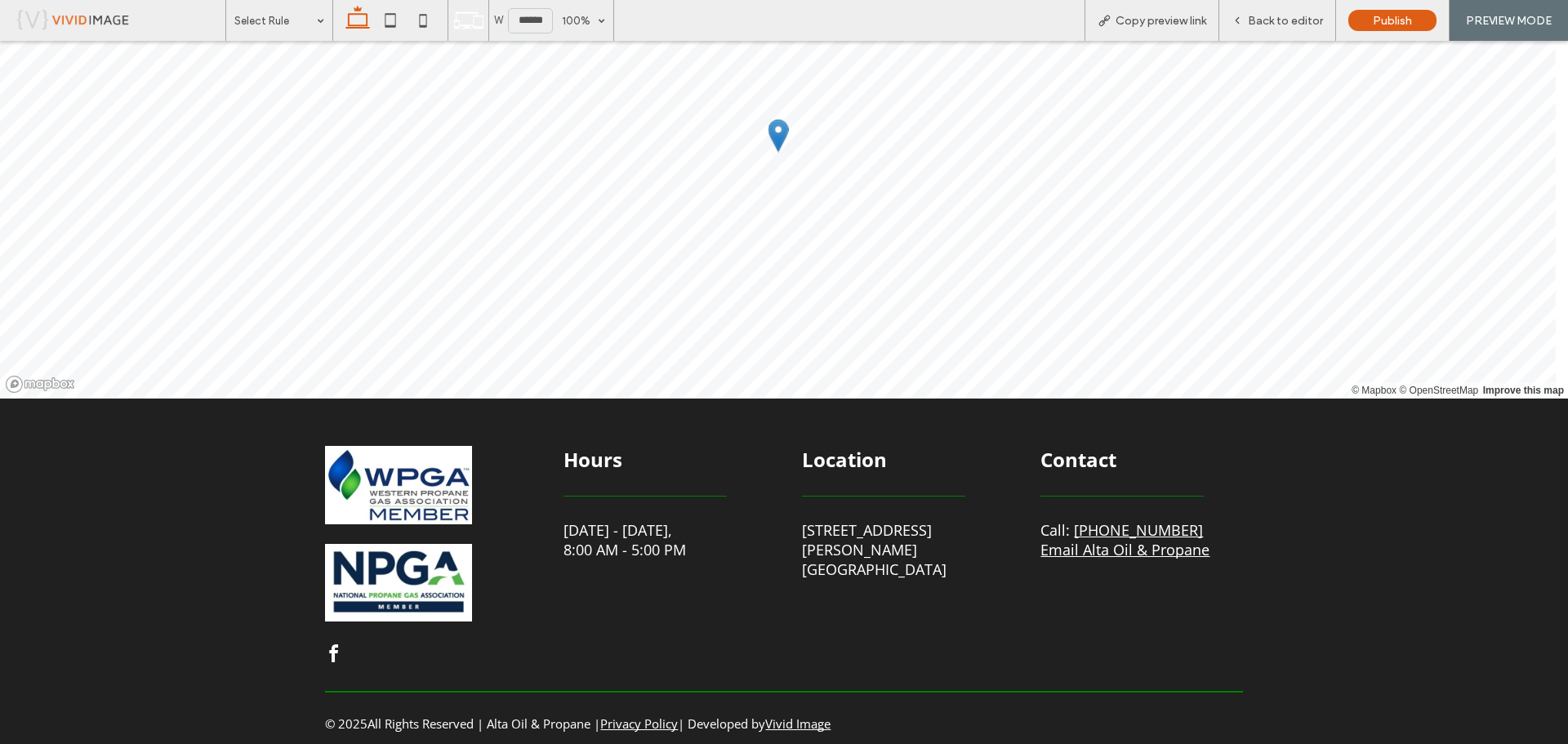
scroll to position [1472, 0]
